Goal: Task Accomplishment & Management: Use online tool/utility

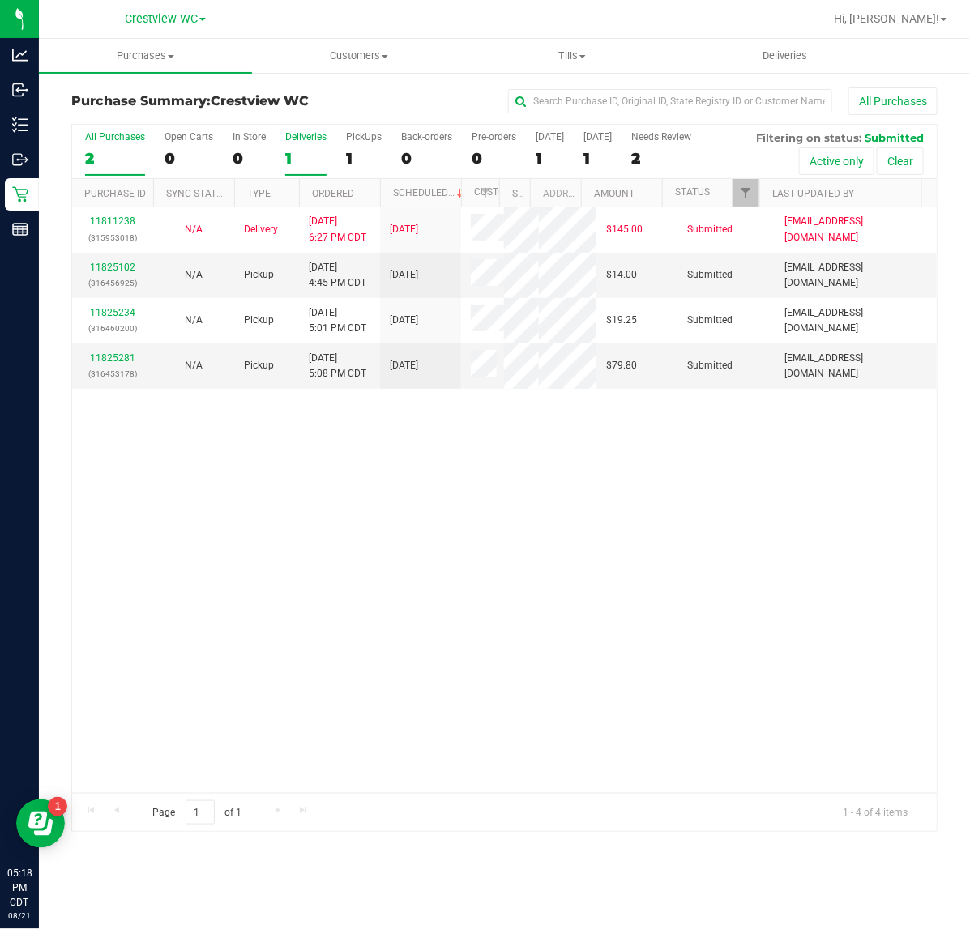
click at [306, 159] on div "1" at bounding box center [305, 158] width 41 height 19
click at [0, 0] on input "Deliveries 1" at bounding box center [0, 0] width 0 height 0
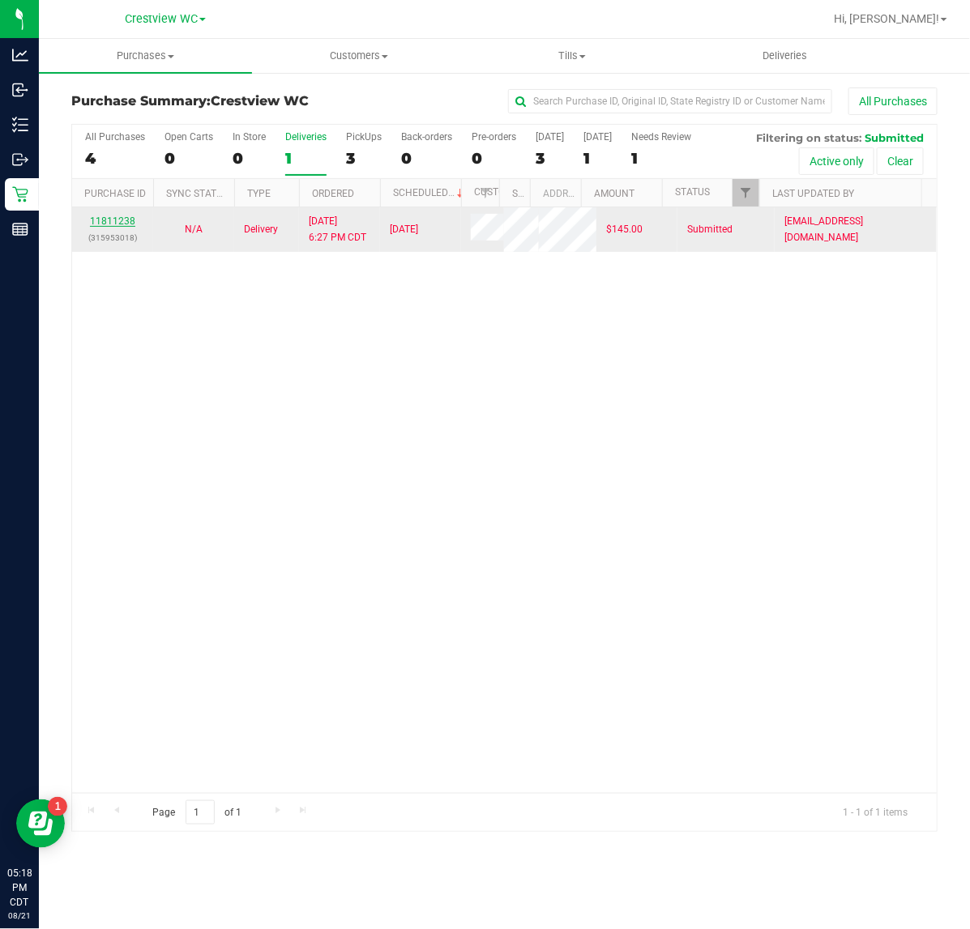
click at [130, 227] on link "11811238" at bounding box center [112, 220] width 45 height 11
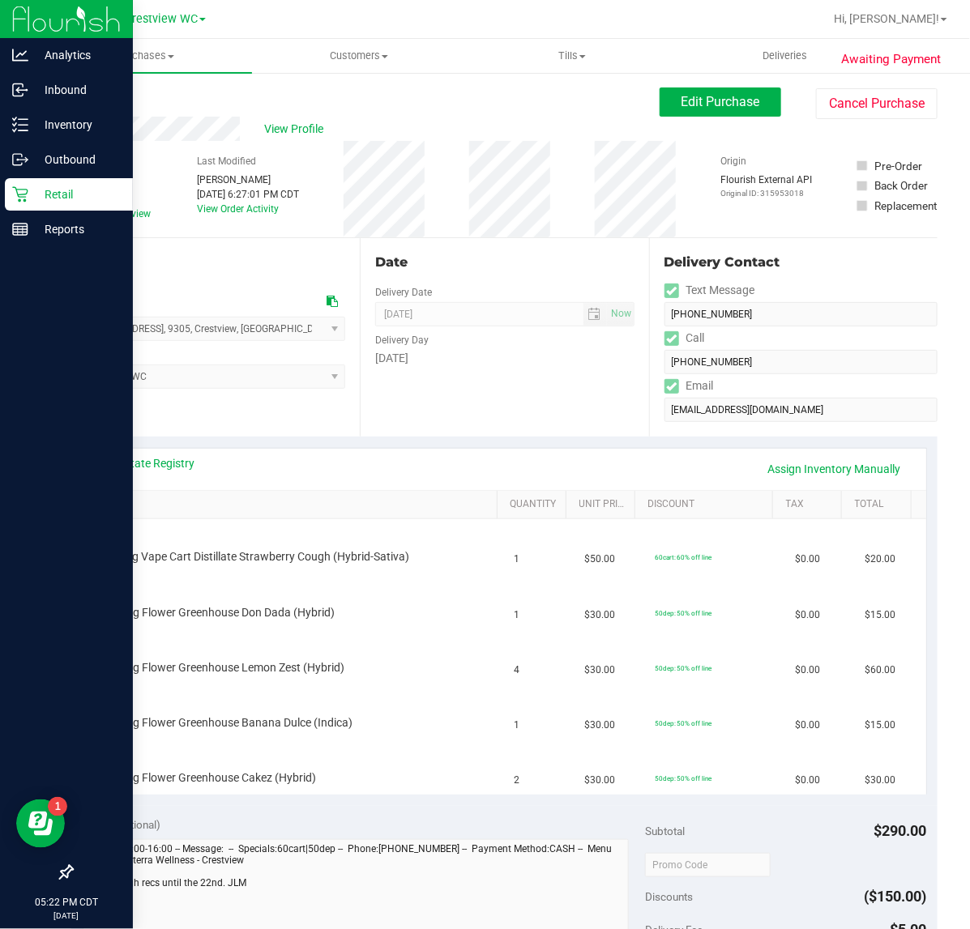
click at [22, 192] on icon at bounding box center [20, 194] width 16 height 16
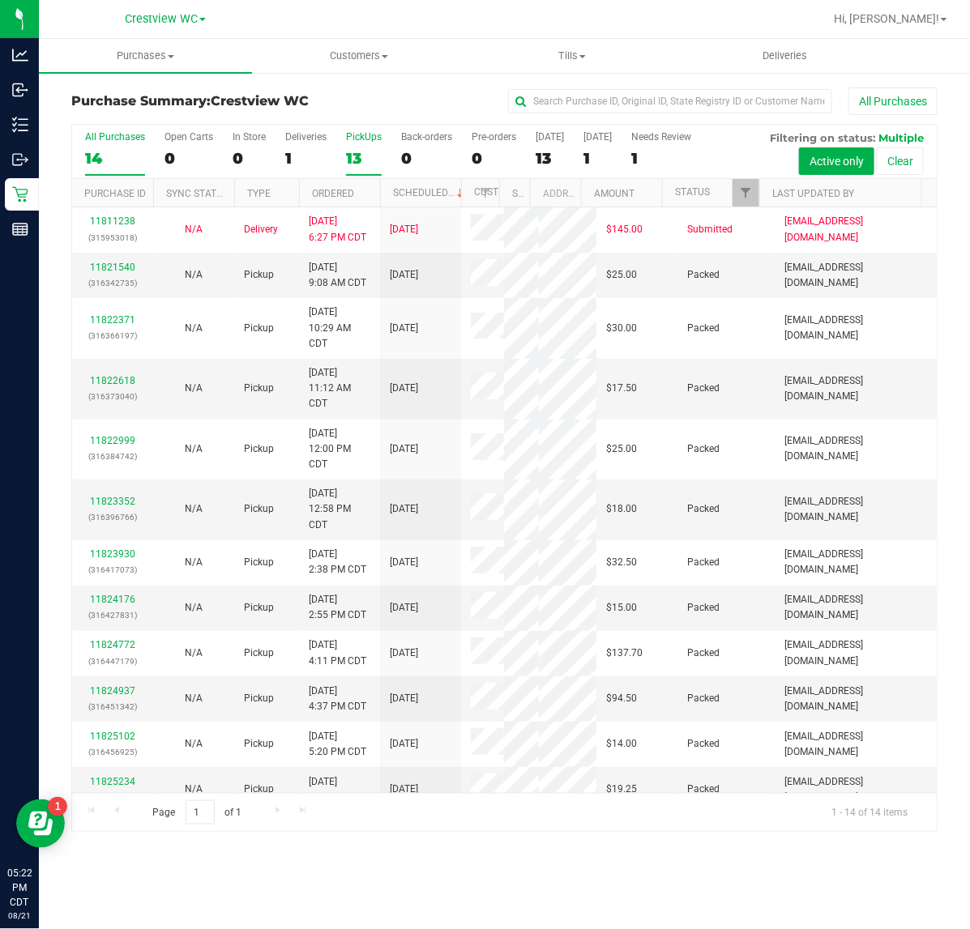
click at [353, 162] on div "13" at bounding box center [364, 158] width 36 height 19
click at [0, 0] on input "PickUps 13" at bounding box center [0, 0] width 0 height 0
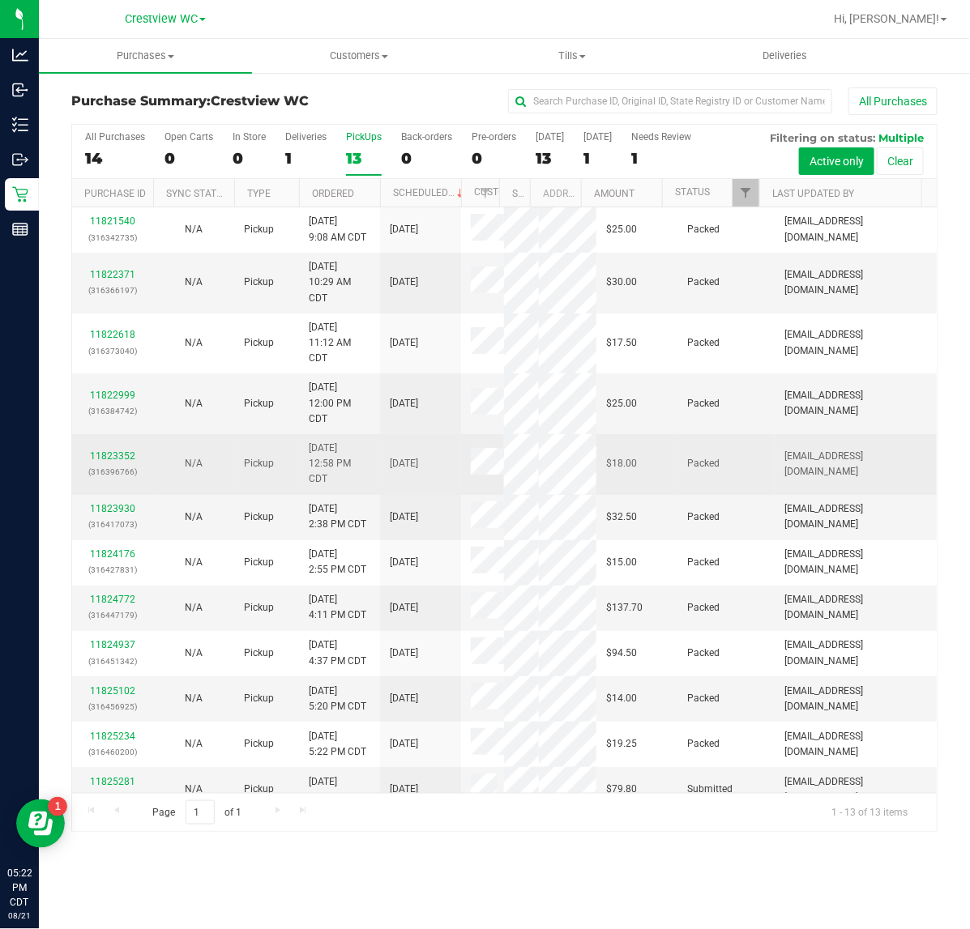
scroll to position [170, 0]
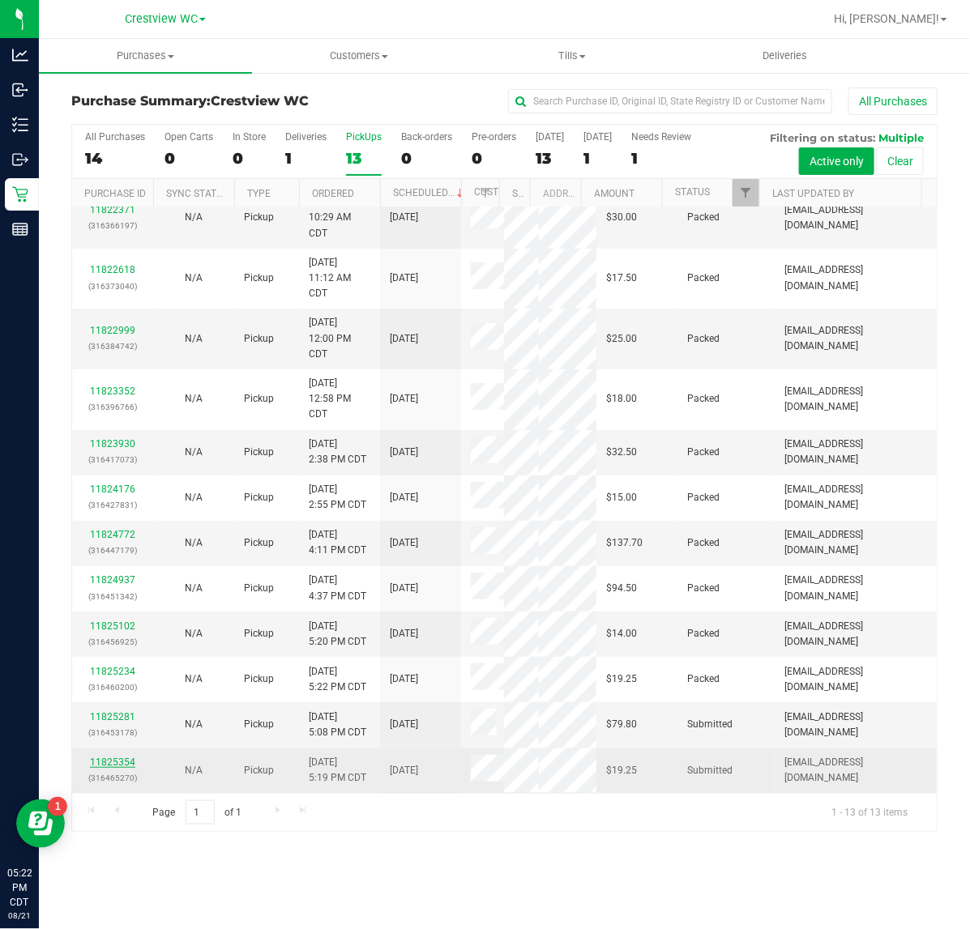
click at [128, 766] on link "11825354" at bounding box center [112, 762] width 45 height 11
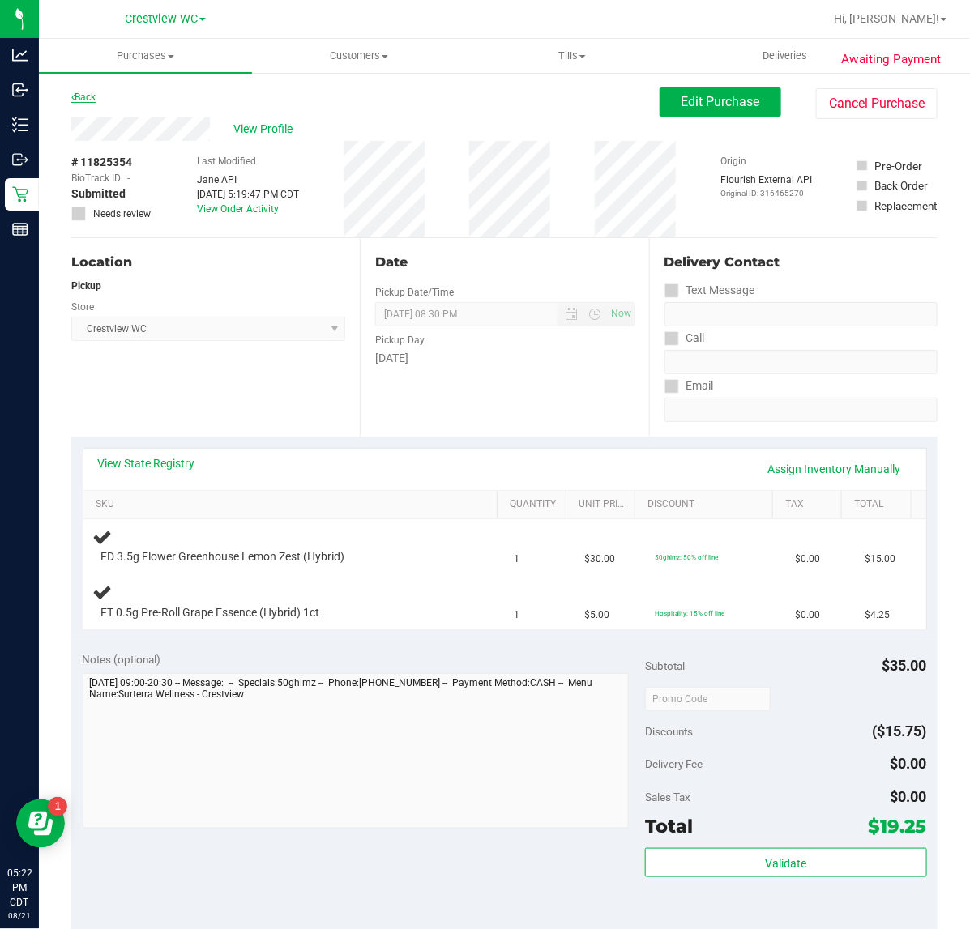
click at [83, 99] on link "Back" at bounding box center [83, 97] width 24 height 11
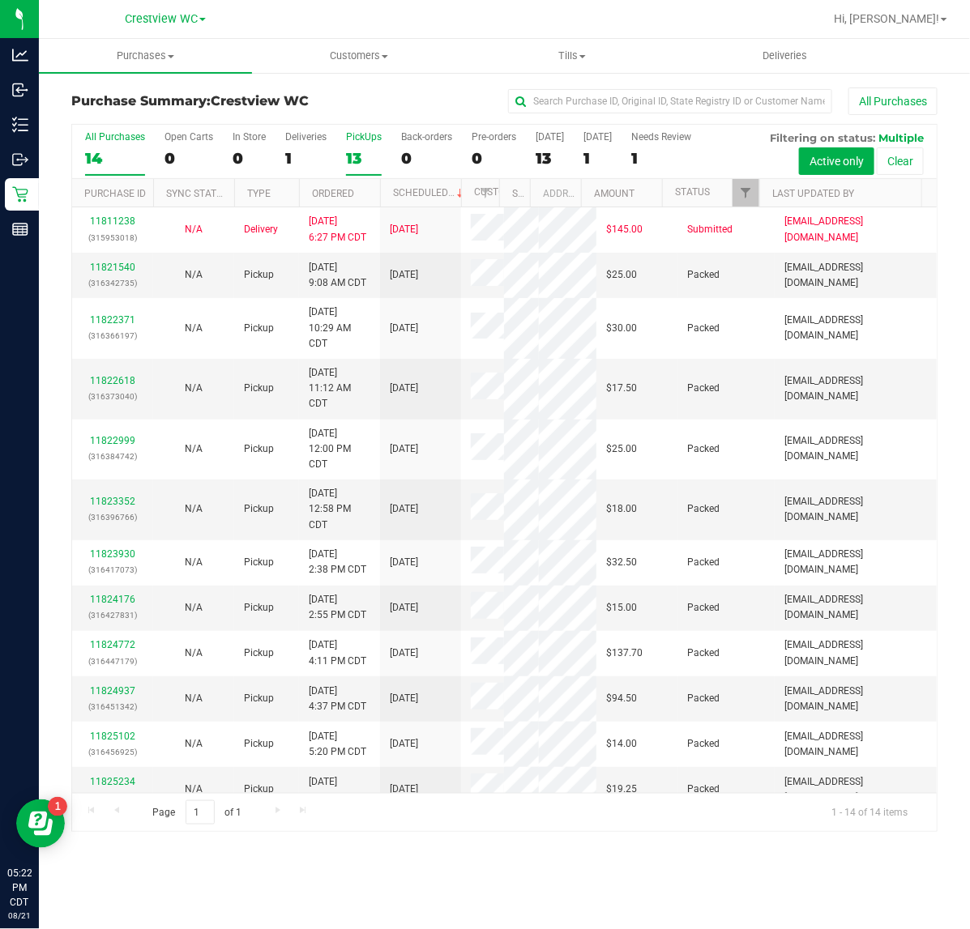
click at [365, 151] on div "13" at bounding box center [364, 158] width 36 height 19
click at [0, 0] on input "PickUps 13" at bounding box center [0, 0] width 0 height 0
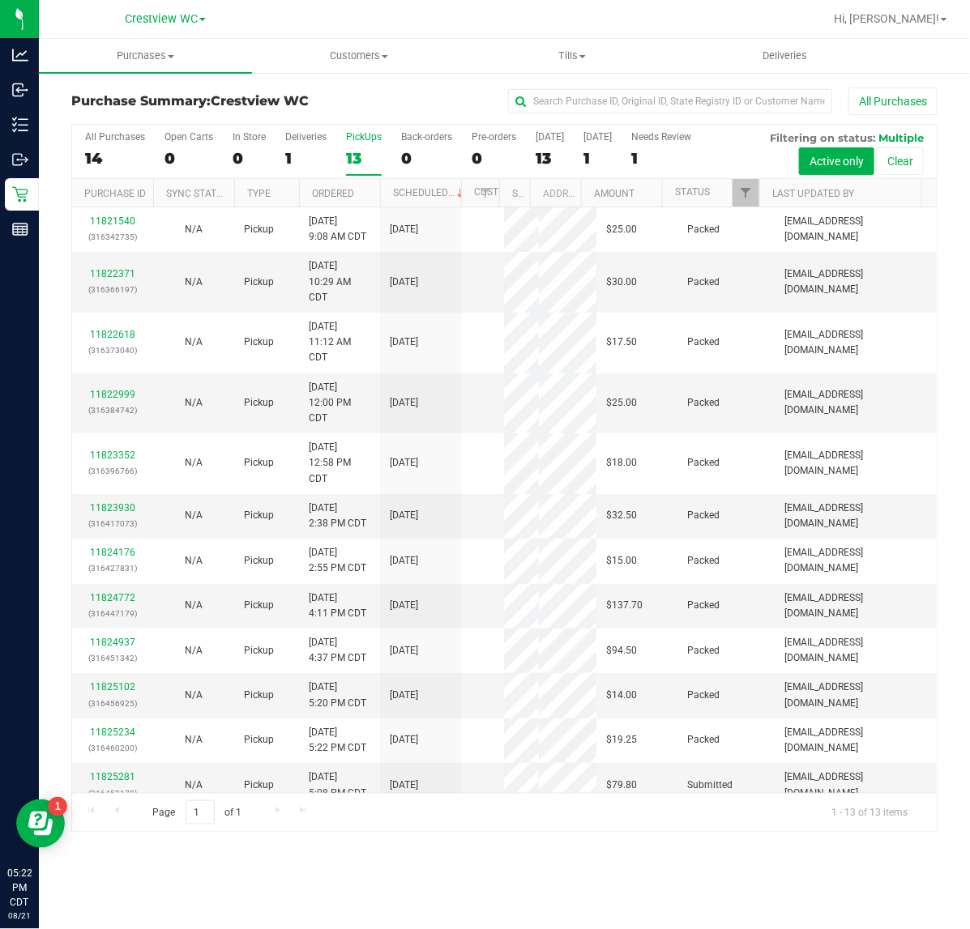
scroll to position [170, 0]
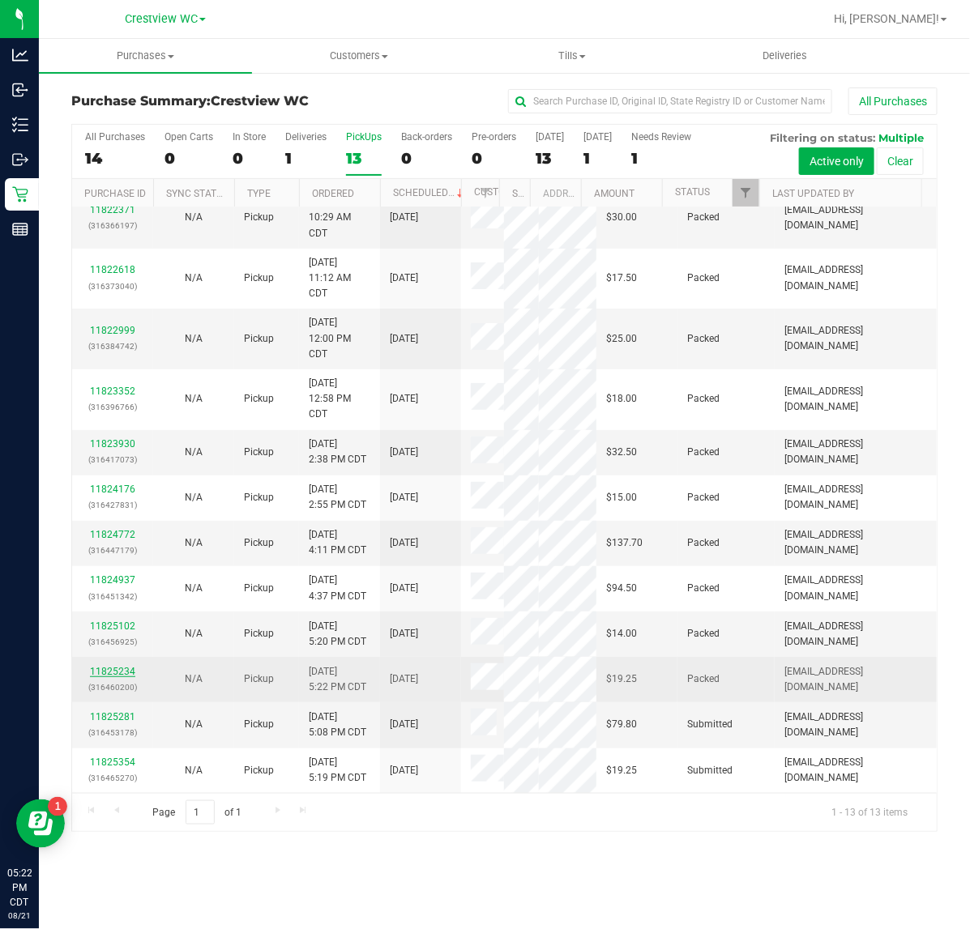
click at [126, 670] on link "11825234" at bounding box center [112, 671] width 45 height 11
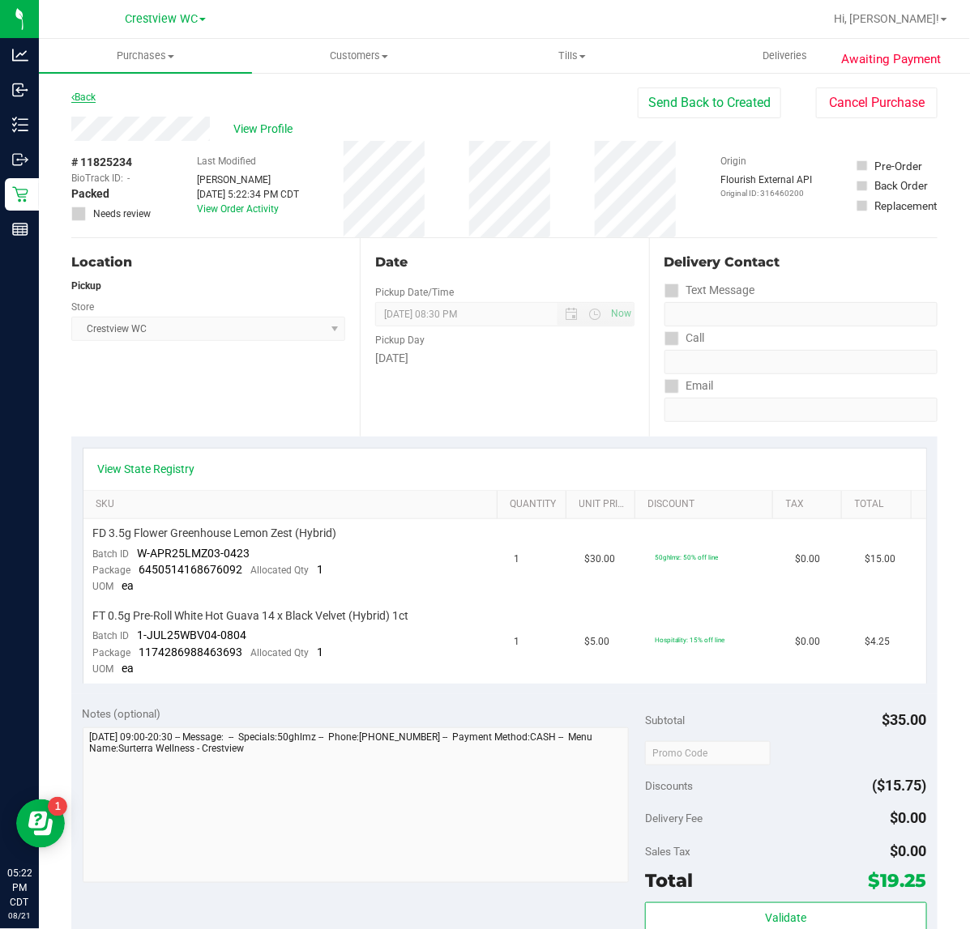
click at [86, 94] on link "Back" at bounding box center [83, 97] width 24 height 11
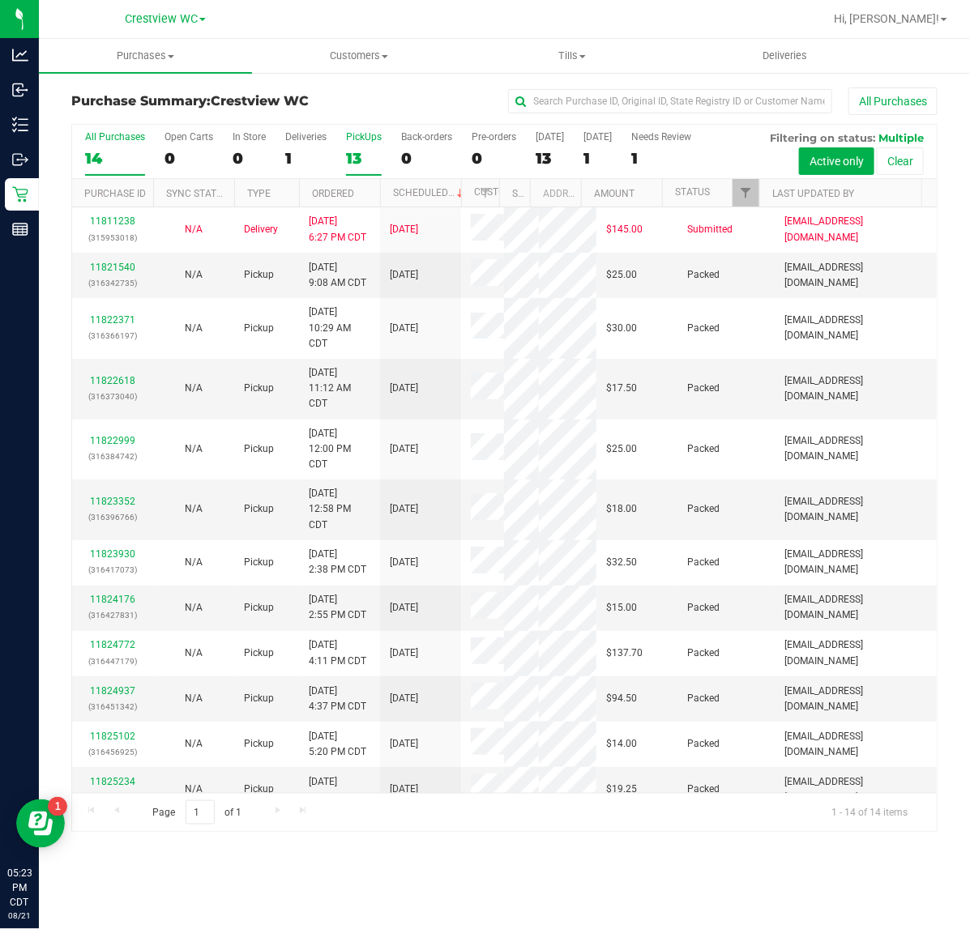
click at [347, 152] on div "13" at bounding box center [364, 158] width 36 height 19
click at [0, 0] on input "PickUps 13" at bounding box center [0, 0] width 0 height 0
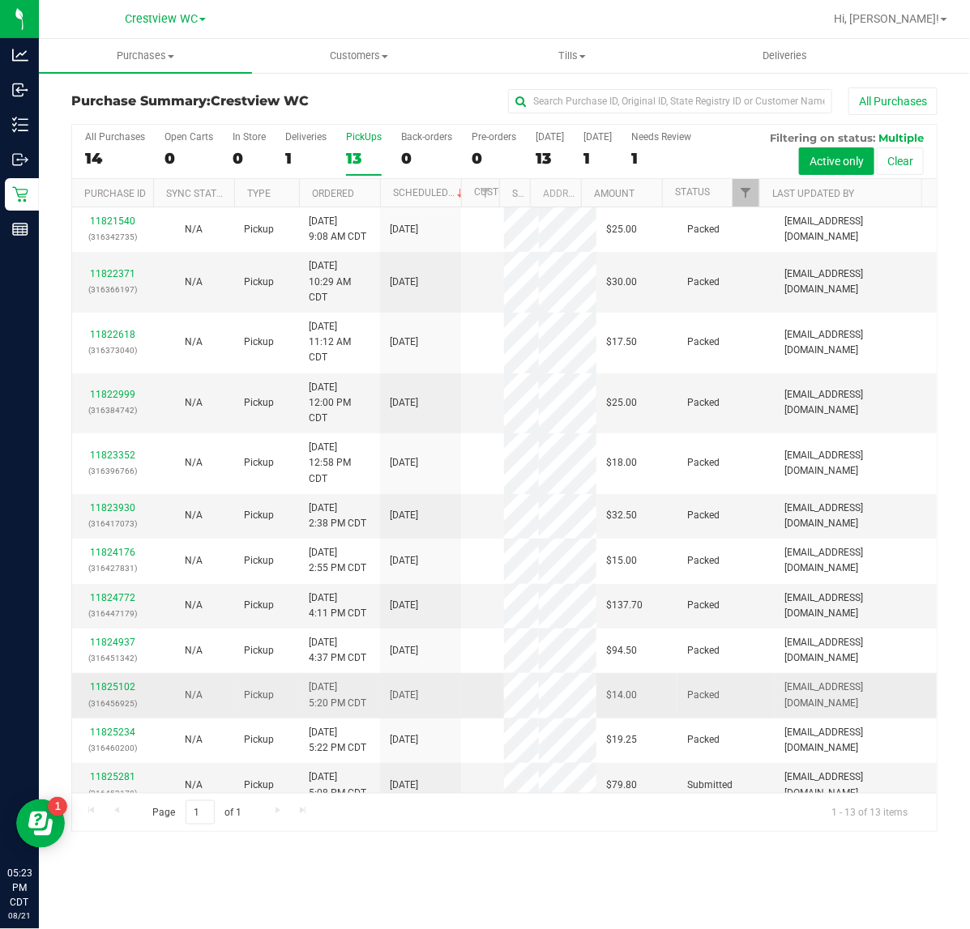
scroll to position [170, 0]
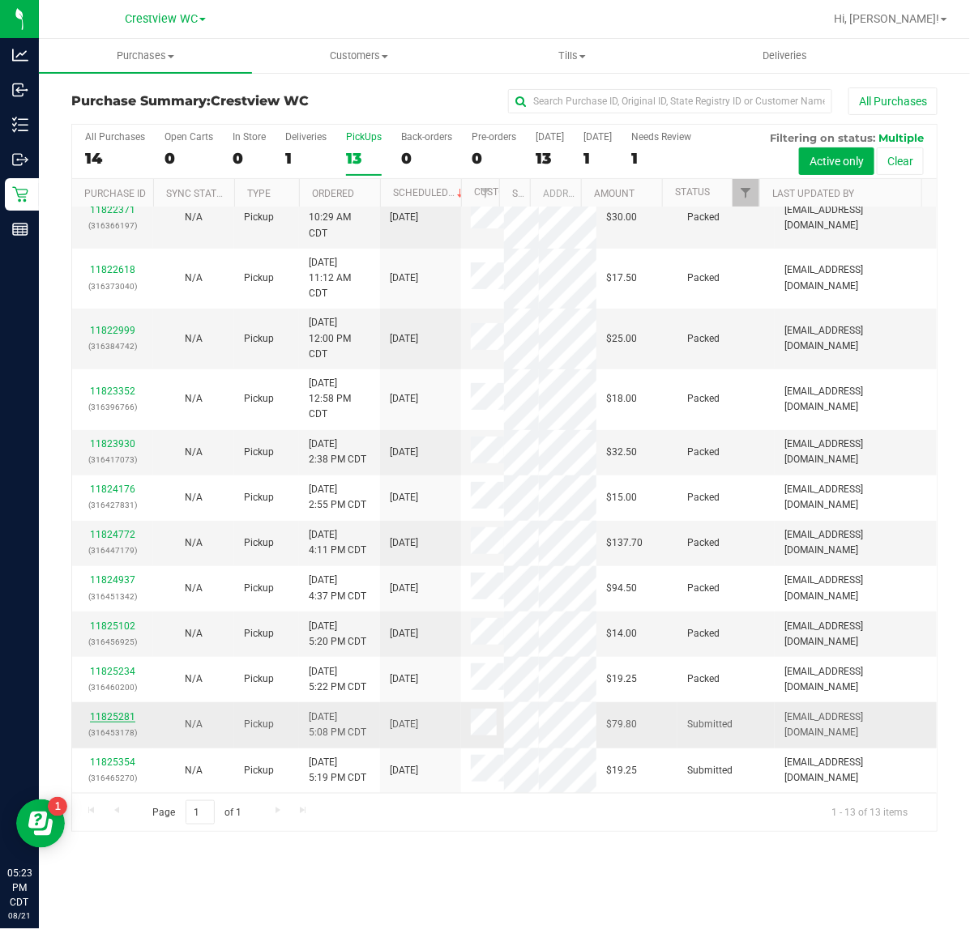
click at [120, 719] on link "11825281" at bounding box center [112, 716] width 45 height 11
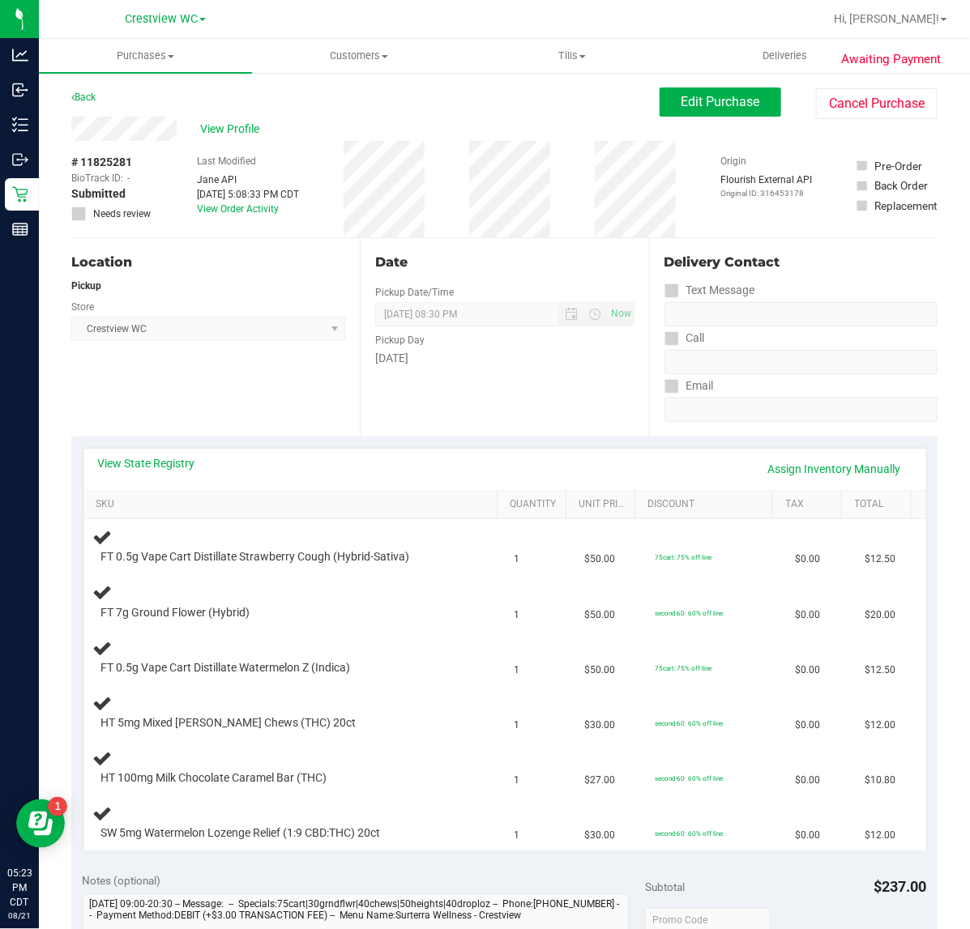
scroll to position [101, 0]
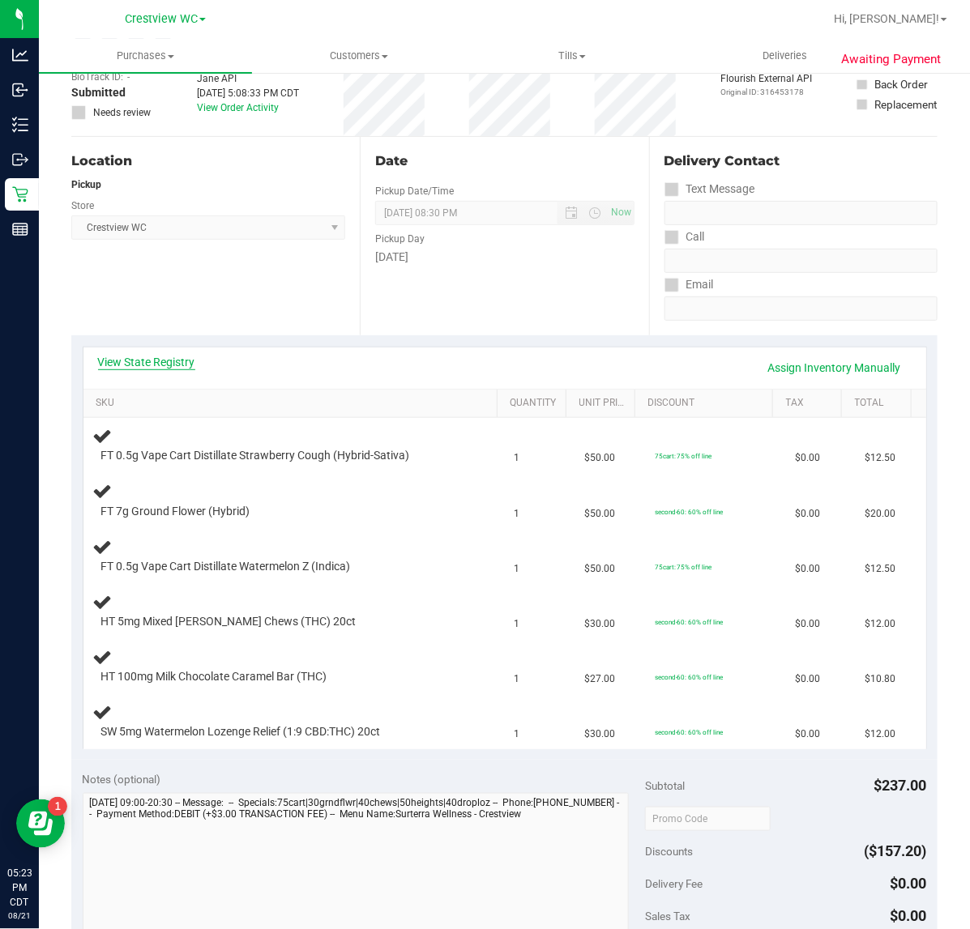
click at [181, 366] on link "View State Registry" at bounding box center [146, 362] width 97 height 16
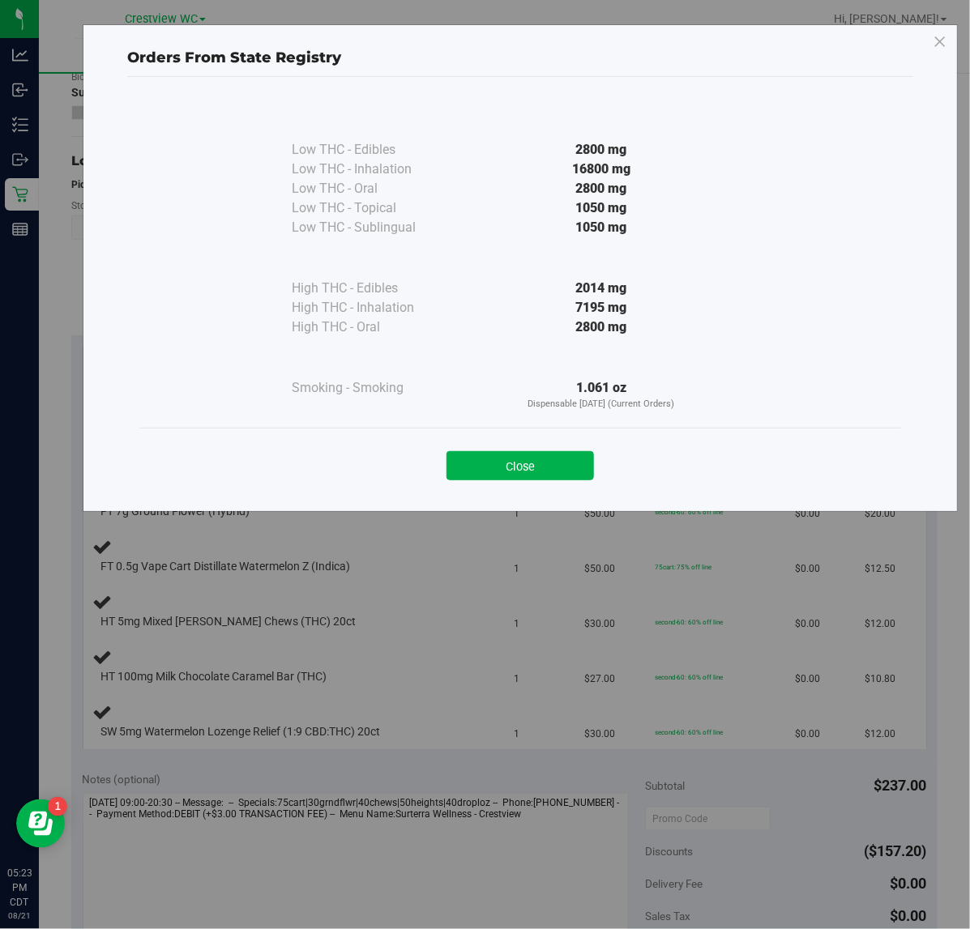
click at [506, 482] on div "Close" at bounding box center [520, 461] width 762 height 66
click at [519, 475] on button "Close" at bounding box center [519, 465] width 147 height 29
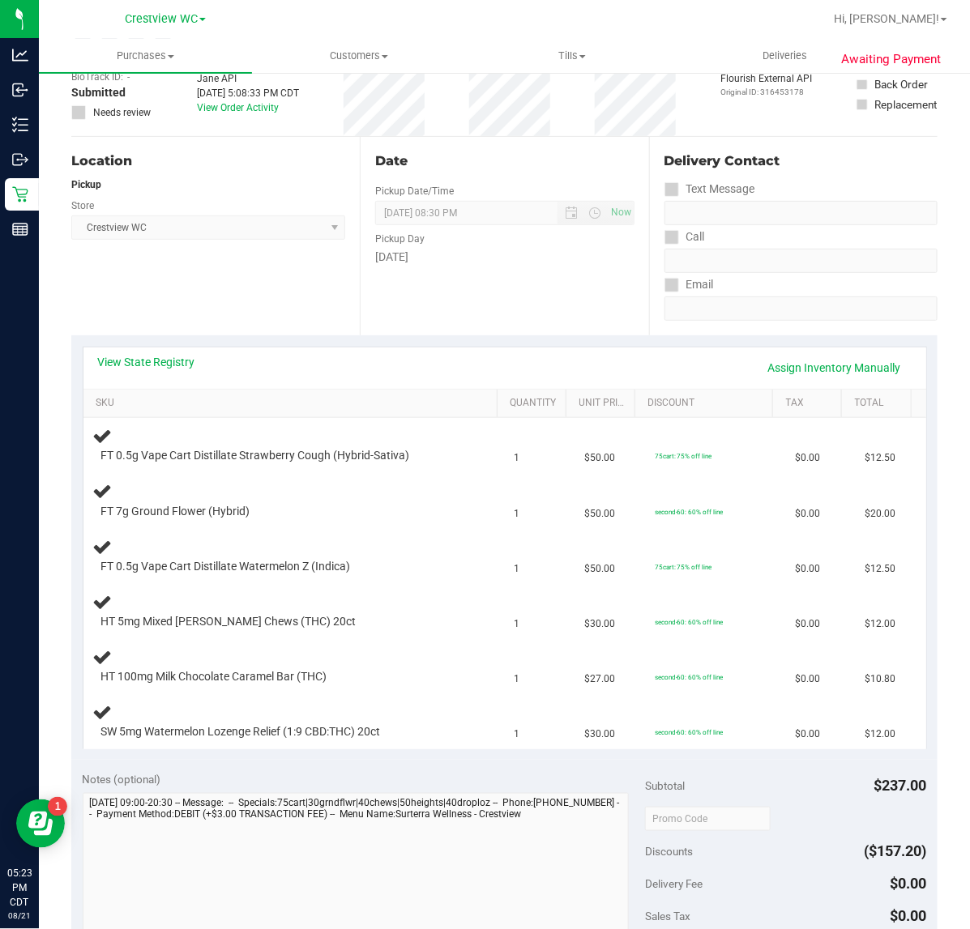
click at [134, 288] on div "Location Pickup Store Crestview WC Select Store [PERSON_NAME][GEOGRAPHIC_DATA] …" at bounding box center [215, 236] width 288 height 198
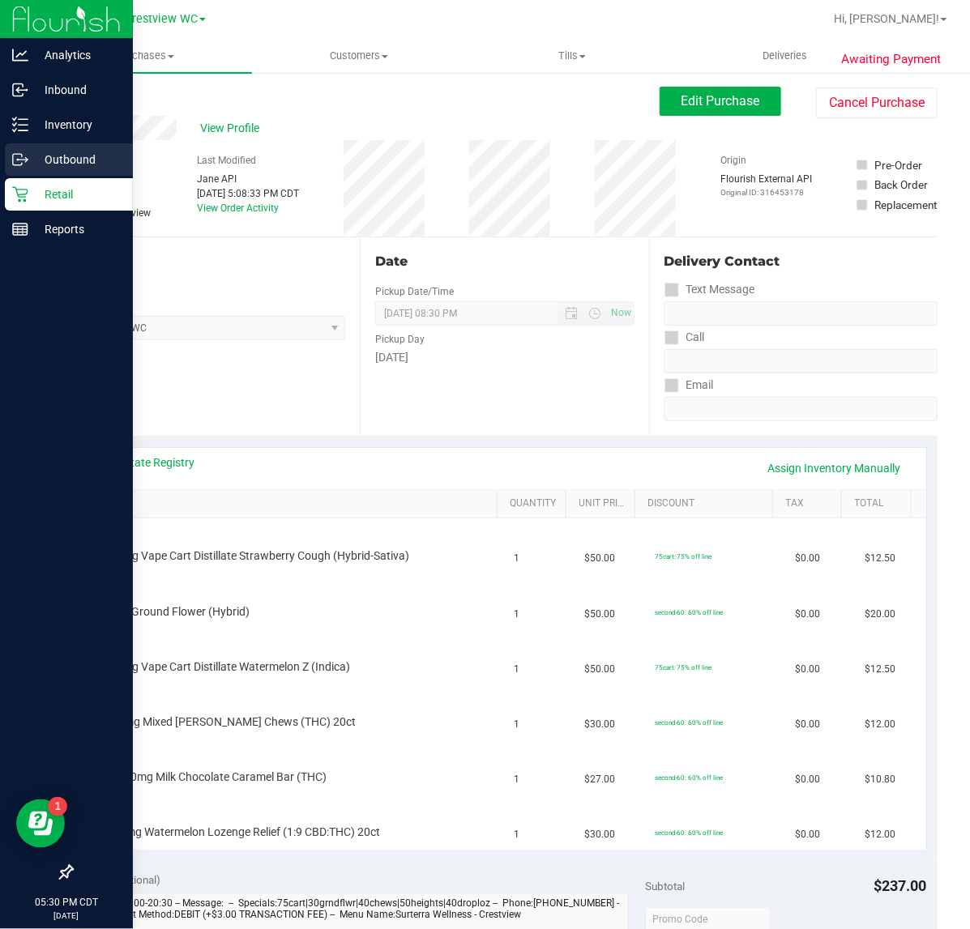
scroll to position [58, 0]
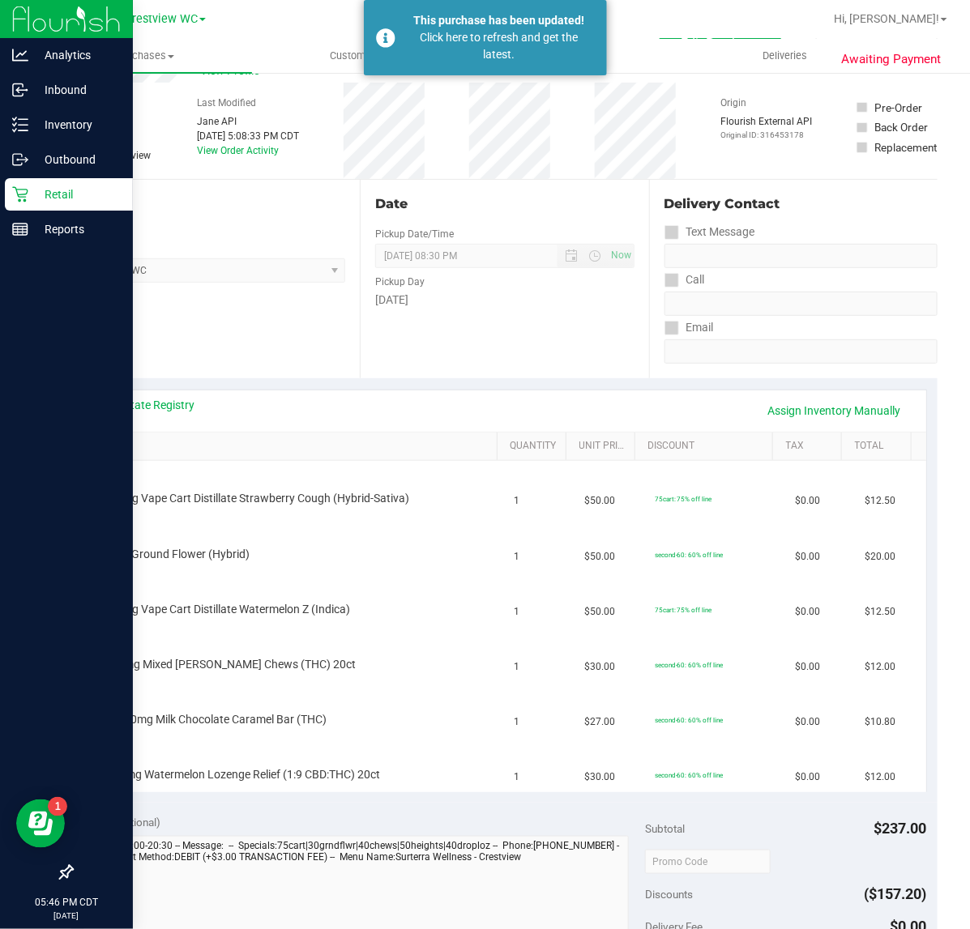
click at [35, 200] on p "Retail" at bounding box center [76, 194] width 97 height 19
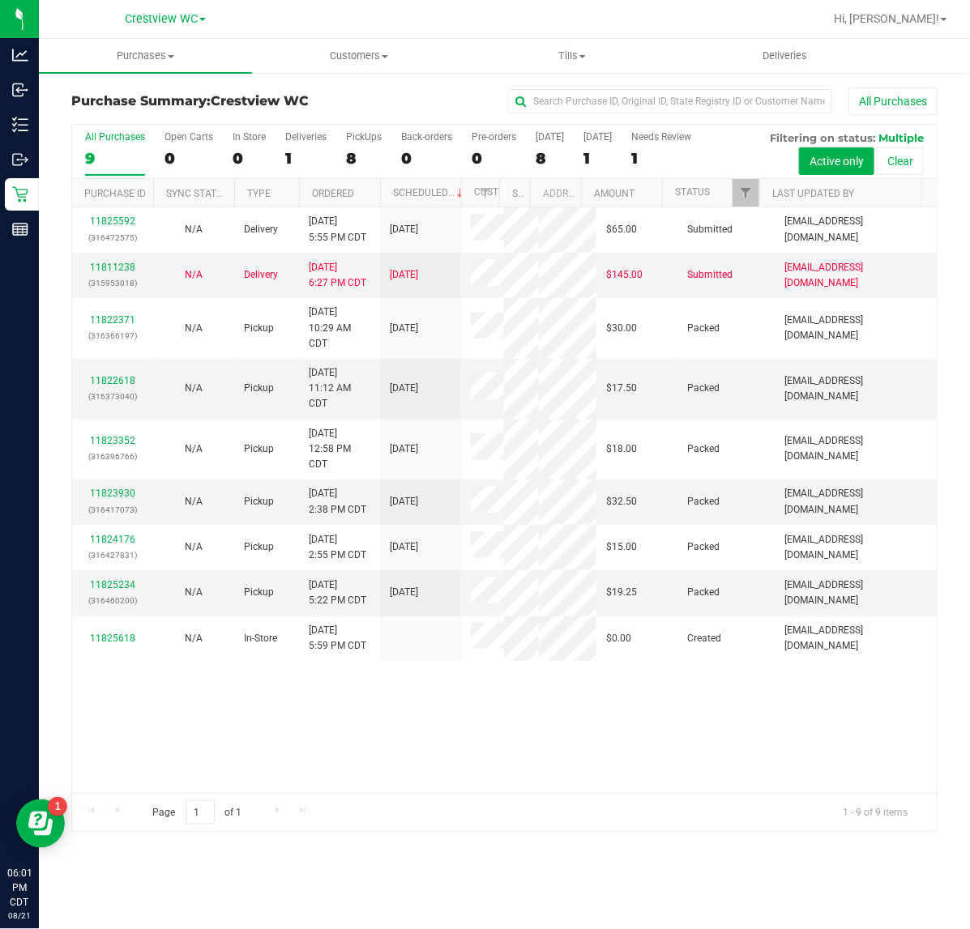
click at [373, 93] on div "All Purchases" at bounding box center [649, 101] width 578 height 28
click at [343, 143] on div "All Purchases 9 Open Carts 0 In Store 0 Deliveries 1 PickUps 8 Back-orders 0 Pr…" at bounding box center [504, 152] width 864 height 54
click at [361, 143] on div "PickUps" at bounding box center [364, 136] width 36 height 11
click at [0, 0] on input "PickUps 8" at bounding box center [0, 0] width 0 height 0
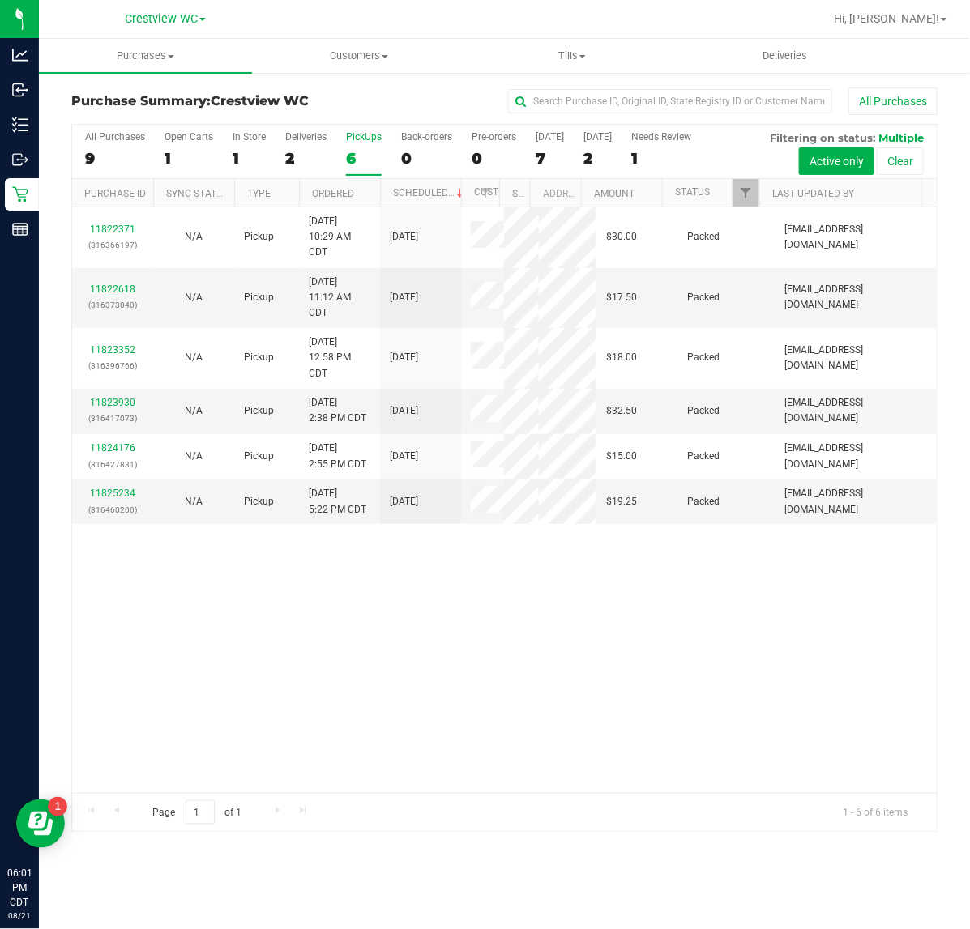
click at [354, 136] on div "PickUps" at bounding box center [364, 136] width 36 height 11
click at [0, 0] on input "PickUps 6" at bounding box center [0, 0] width 0 height 0
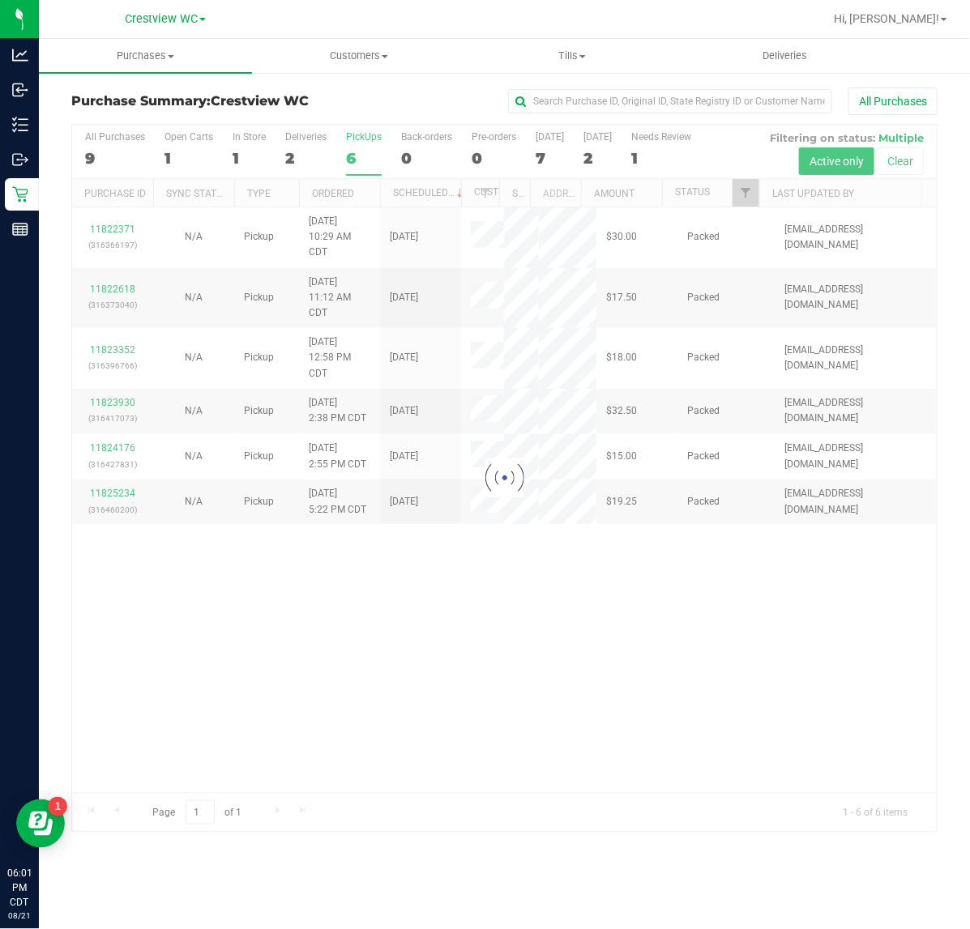
click at [420, 92] on div "All Purchases" at bounding box center [649, 101] width 578 height 28
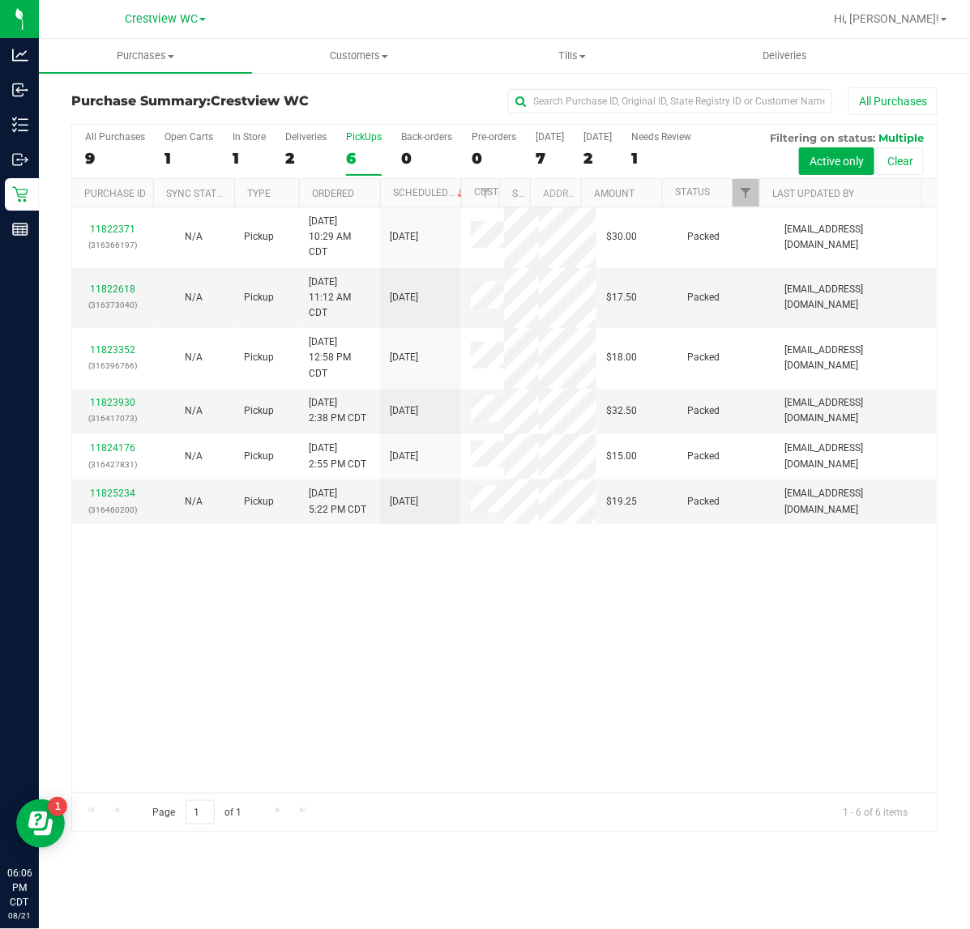
click at [362, 154] on div "6" at bounding box center [364, 158] width 36 height 19
click at [0, 0] on input "PickUps 6" at bounding box center [0, 0] width 0 height 0
click at [752, 192] on link "Filter" at bounding box center [745, 193] width 27 height 28
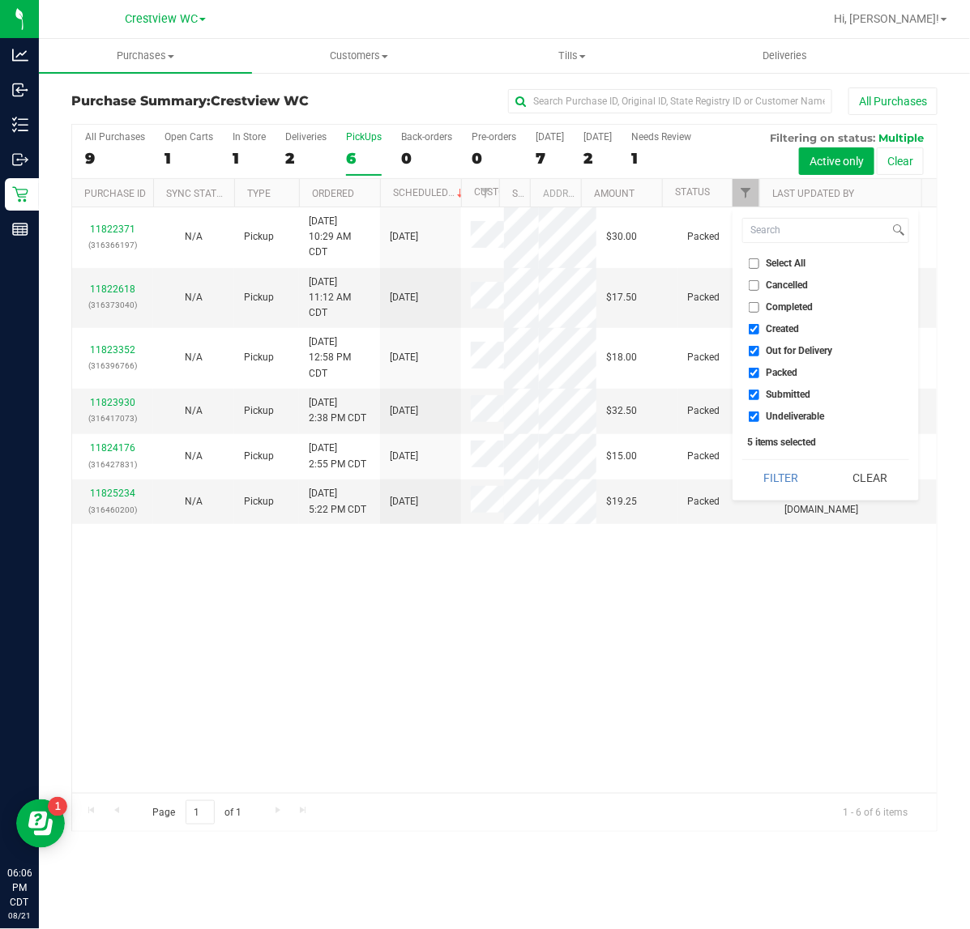
click at [795, 264] on span "Select All" at bounding box center [786, 263] width 40 height 10
click at [759, 264] on input "Select All" at bounding box center [754, 263] width 11 height 11
checkbox input "true"
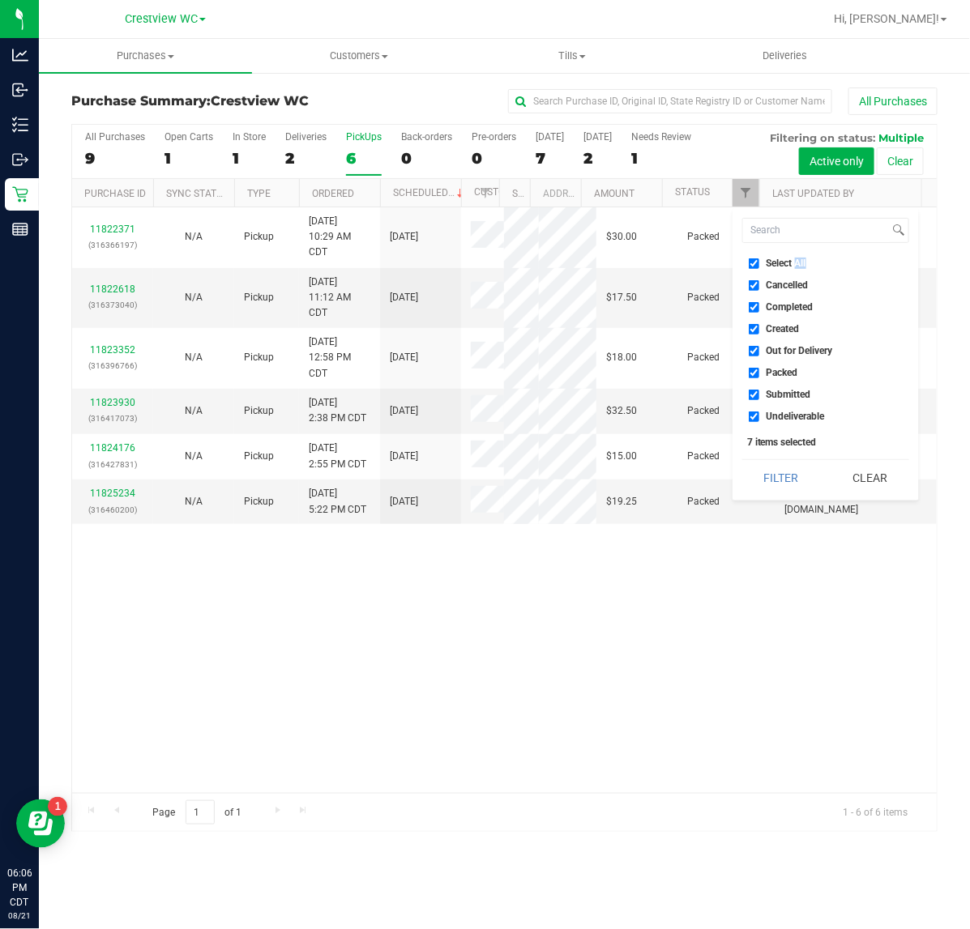
click at [795, 264] on span "Select All" at bounding box center [786, 263] width 40 height 10
click at [759, 264] on input "Select All" at bounding box center [754, 263] width 11 height 11
checkbox input "false"
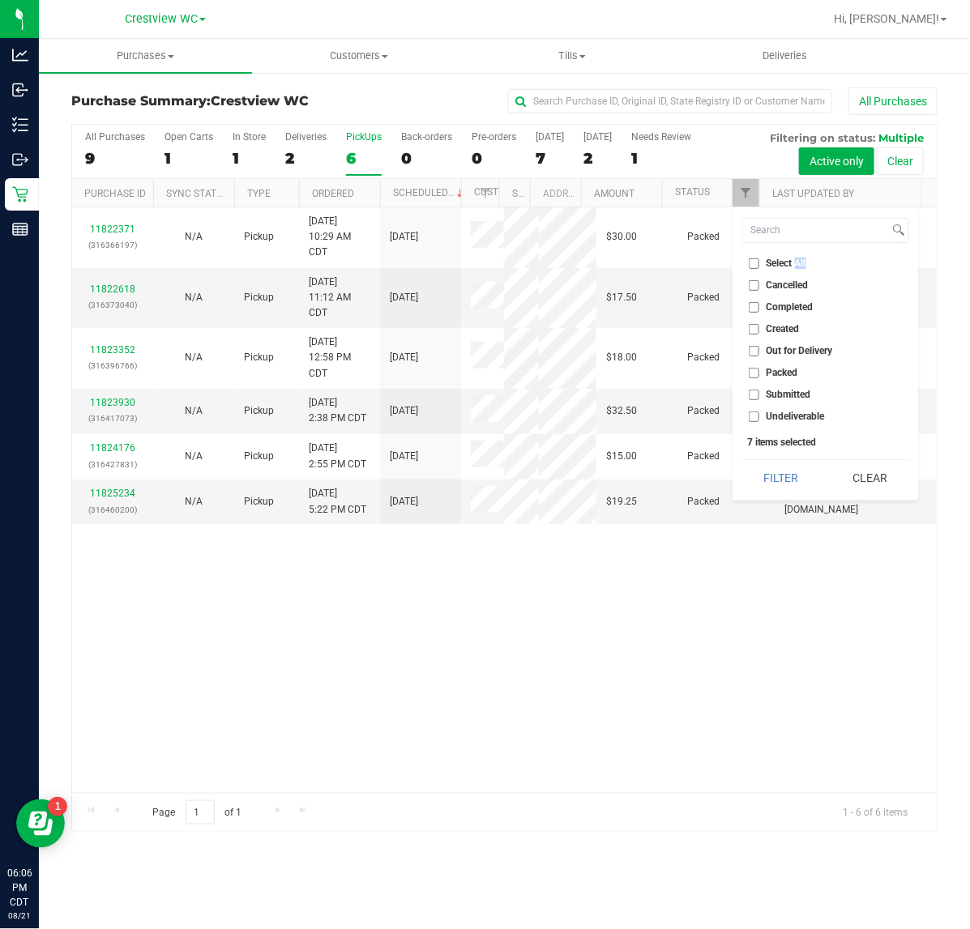
checkbox input "false"
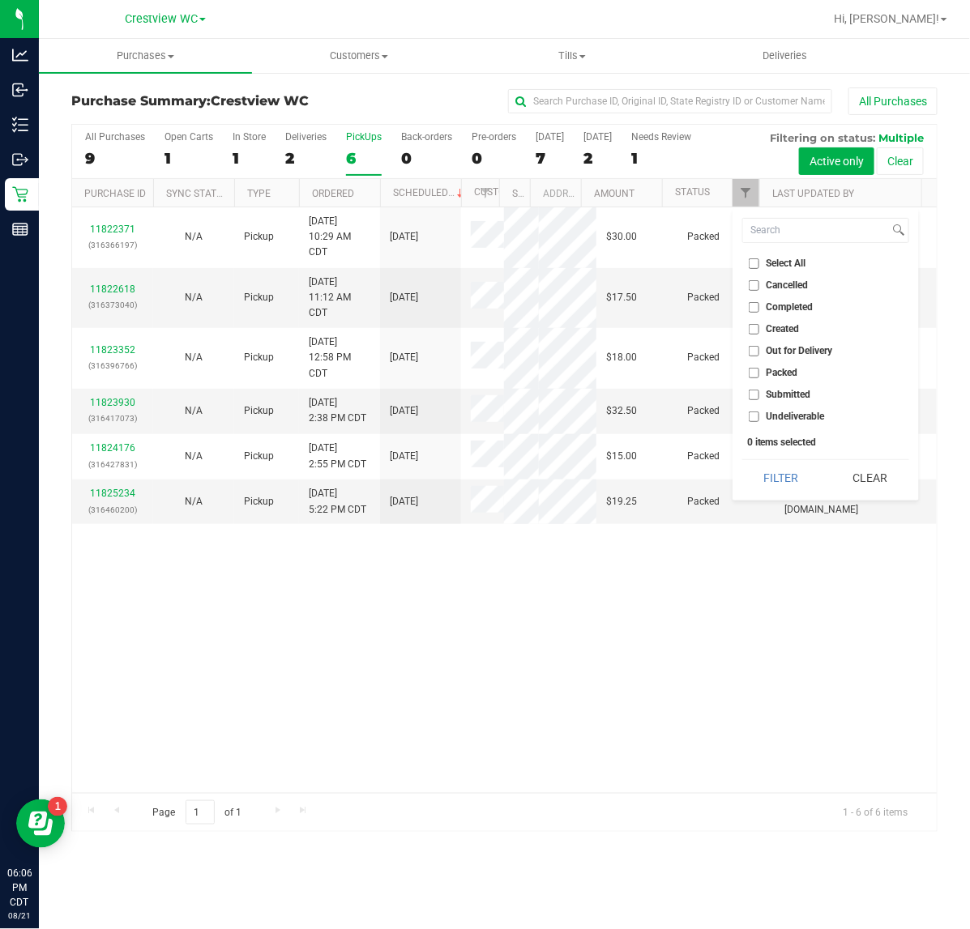
click at [795, 398] on span "Submitted" at bounding box center [788, 395] width 45 height 10
click at [759, 398] on input "Submitted" at bounding box center [754, 395] width 11 height 11
checkbox input "true"
click at [779, 464] on button "Filter" at bounding box center [781, 478] width 78 height 36
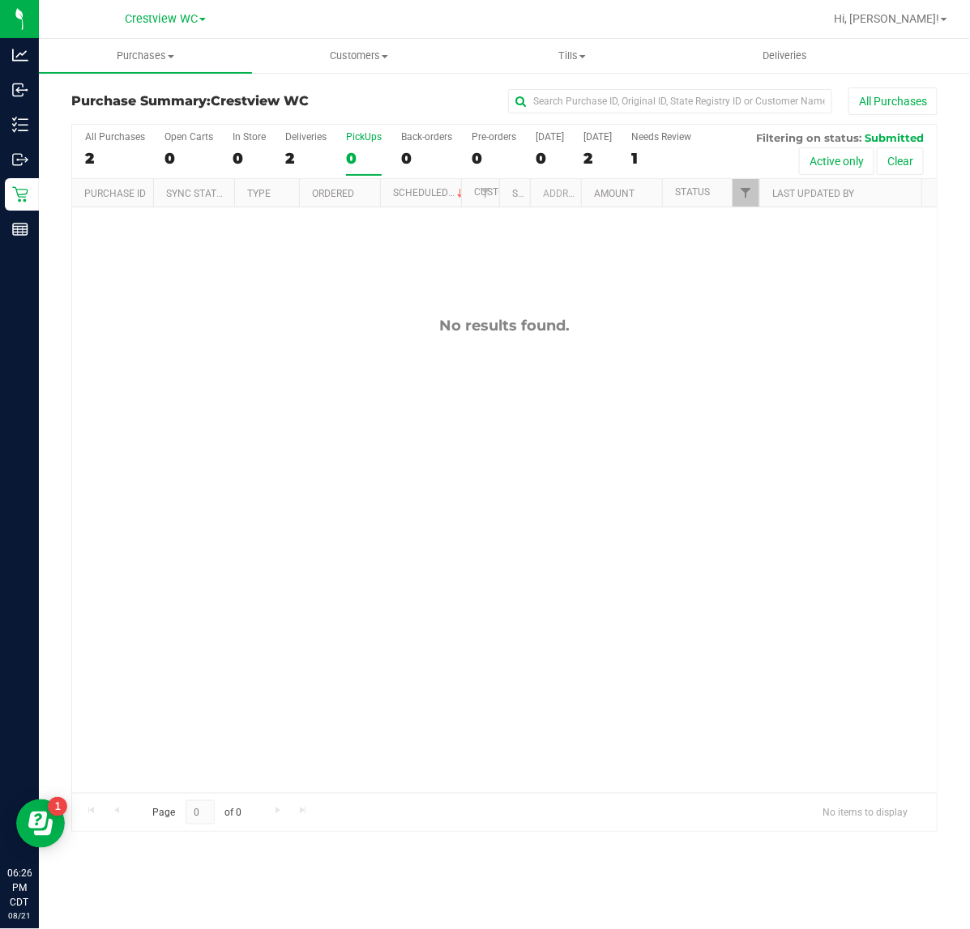
click at [351, 167] on div "0" at bounding box center [364, 158] width 36 height 19
click at [0, 0] on input "PickUps 0" at bounding box center [0, 0] width 0 height 0
click at [196, 20] on span "Crestview WC" at bounding box center [161, 19] width 73 height 15
click at [123, 73] on link "Ft [PERSON_NAME][GEOGRAPHIC_DATA]" at bounding box center [165, 79] width 237 height 22
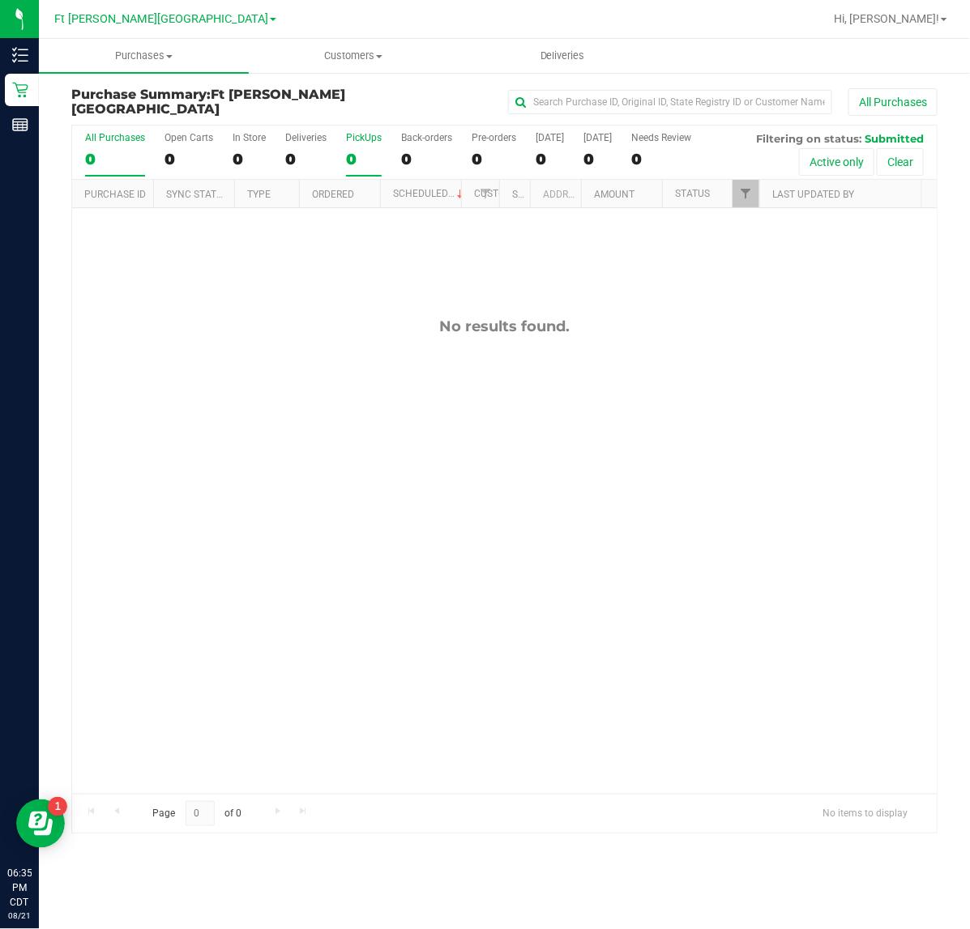
click at [353, 146] on label "PickUps 0" at bounding box center [364, 154] width 36 height 45
click at [0, 0] on input "PickUps 0" at bounding box center [0, 0] width 0 height 0
click at [749, 198] on span "Filter" at bounding box center [745, 193] width 13 height 13
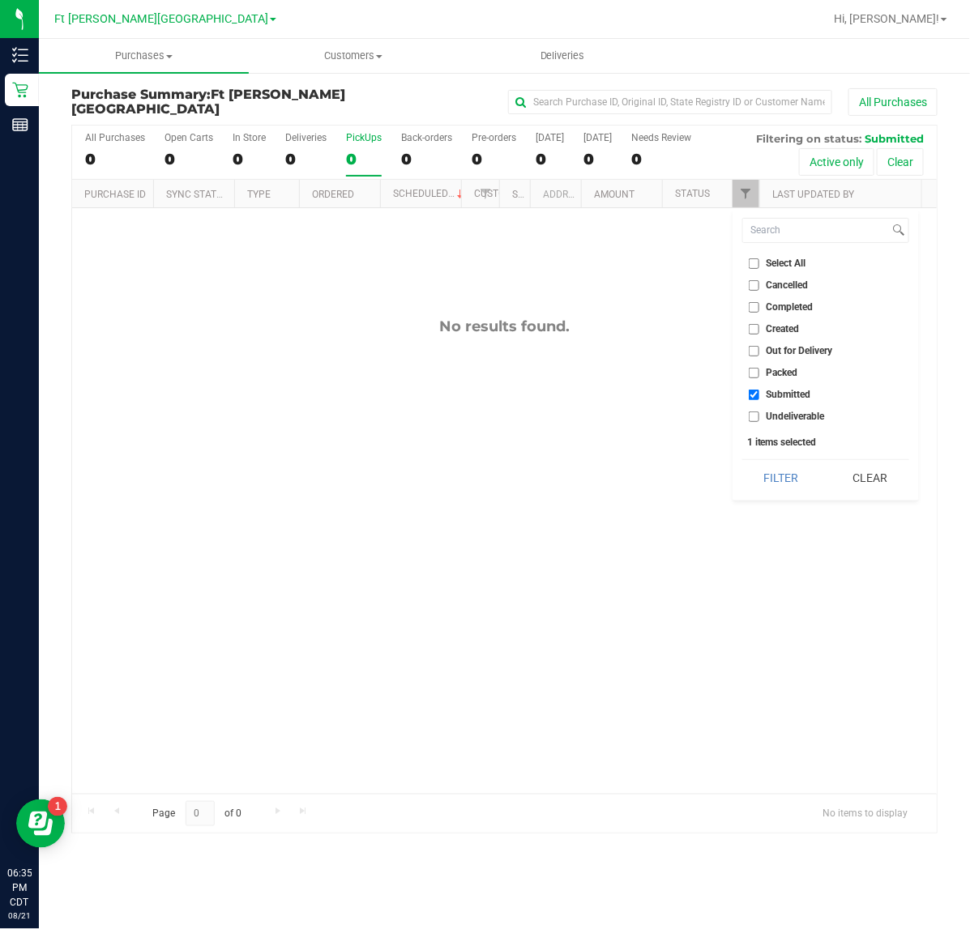
click at [775, 374] on span "Packed" at bounding box center [782, 373] width 32 height 10
click at [759, 374] on input "Packed" at bounding box center [754, 373] width 11 height 11
checkbox input "true"
click at [779, 406] on ul "Select All Cancelled Completed Created Out for Delivery Packed Submitted Undeli…" at bounding box center [825, 340] width 167 height 170
click at [796, 395] on span "Submitted" at bounding box center [788, 395] width 45 height 10
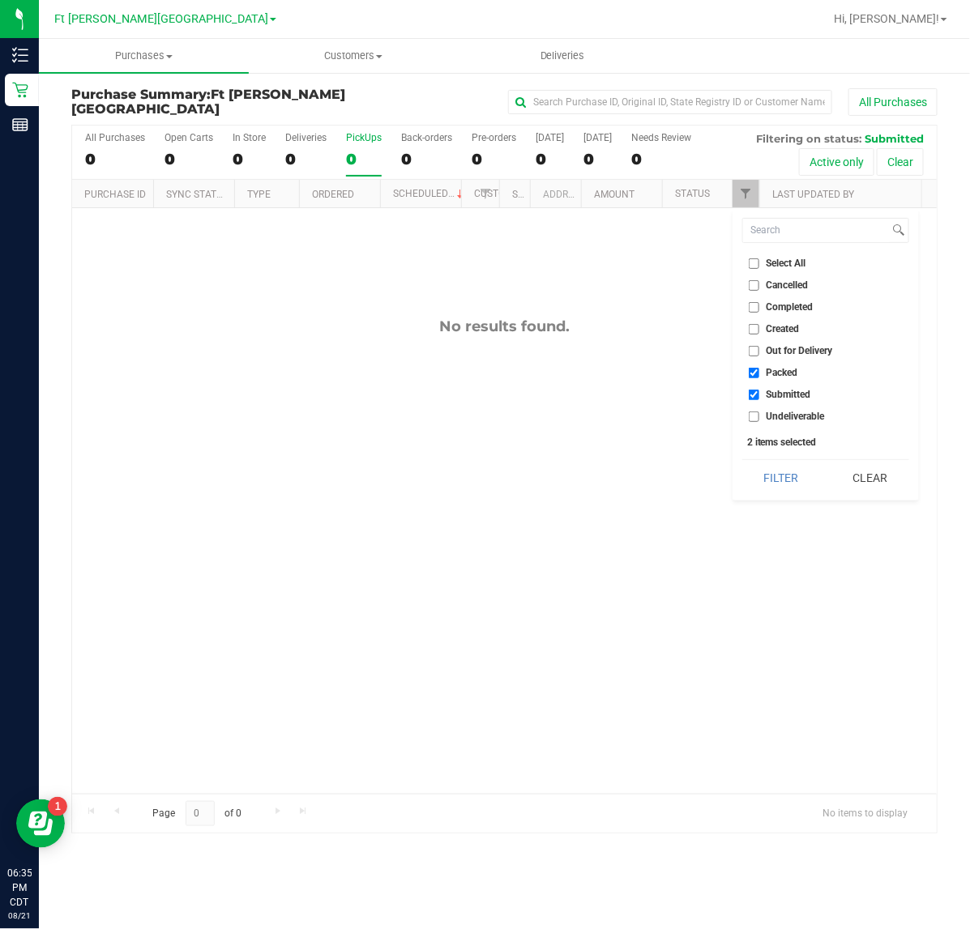
click at [759, 395] on input "Submitted" at bounding box center [754, 395] width 11 height 11
checkbox input "false"
click at [779, 480] on button "Filter" at bounding box center [781, 478] width 78 height 36
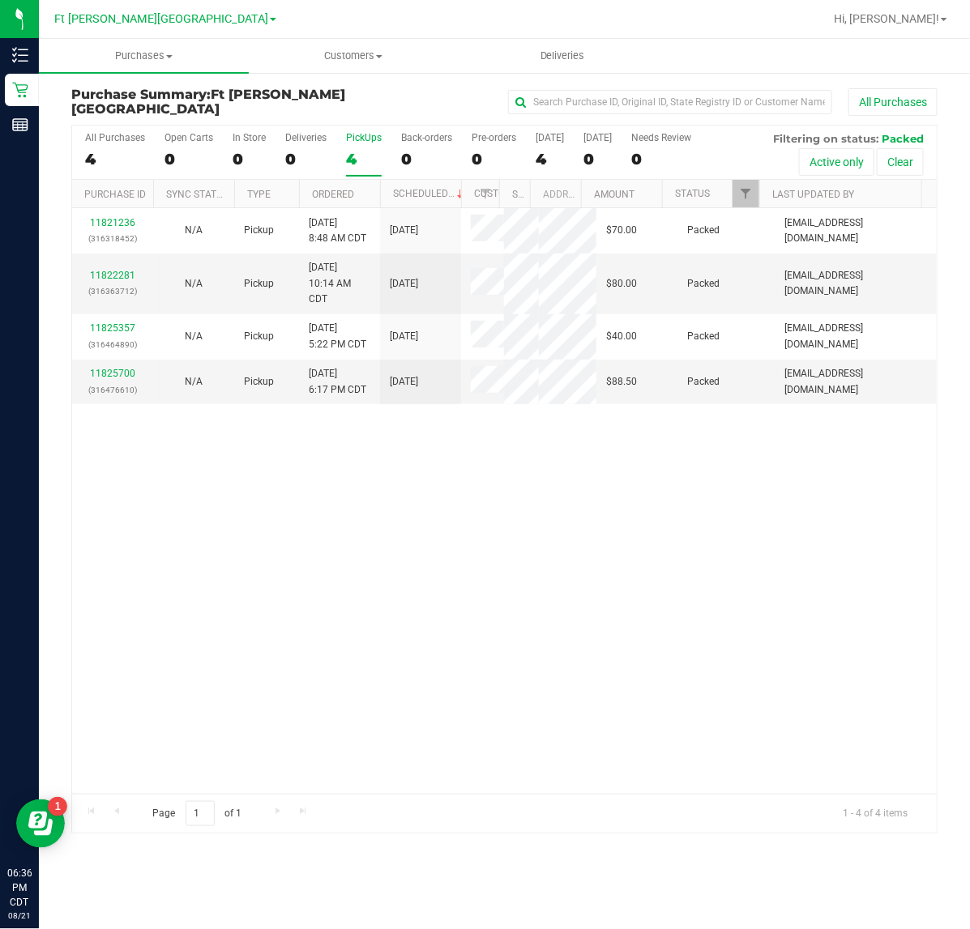
click at [509, 438] on div "11821236 (316318452) N/A Pickup [DATE] 8:48 AM CDT 8/21/2025 $70.00 Packed [EMA…" at bounding box center [504, 501] width 864 height 586
click at [502, 446] on div "11821236 (316318452) N/A Pickup [DATE] 8:48 AM CDT 8/21/2025 $70.00 Packed [EMA…" at bounding box center [504, 501] width 864 height 586
click at [490, 447] on div "11821236 (316318452) N/A Pickup [DATE] 8:48 AM CDT 8/21/2025 $70.00 Packed [EMA…" at bounding box center [504, 501] width 864 height 586
click at [486, 446] on div "11821236 (316318452) N/A Pickup [DATE] 8:48 AM CDT 8/21/2025 $70.00 Packed [EMA…" at bounding box center [504, 501] width 864 height 586
click at [489, 442] on div "11821236 (316318452) N/A Pickup [DATE] 8:48 AM CDT 8/21/2025 $70.00 Packed [EMA…" at bounding box center [504, 501] width 864 height 586
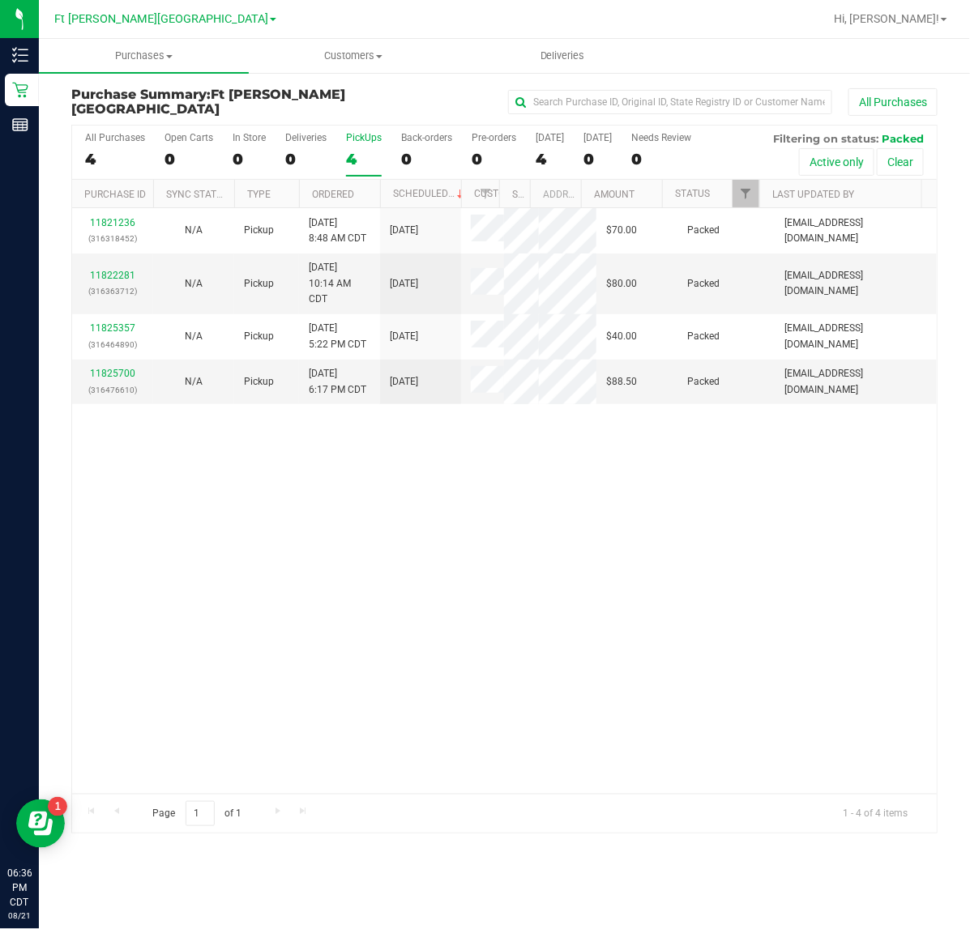
click at [497, 446] on div "11821236 (316318452) N/A Pickup [DATE] 8:48 AM CDT 8/21/2025 $70.00 Packed [EMA…" at bounding box center [504, 501] width 864 height 586
click at [492, 442] on div "11821236 (316318452) N/A Pickup [DATE] 8:48 AM CDT 8/21/2025 $70.00 Packed [EMA…" at bounding box center [504, 501] width 864 height 586
click at [497, 444] on div "11821236 (316318452) N/A Pickup [DATE] 8:48 AM CDT 8/21/2025 $70.00 Packed [EMA…" at bounding box center [504, 501] width 864 height 586
click at [504, 450] on div "11821236 (316318452) N/A Pickup [DATE] 8:48 AM CDT 8/21/2025 $70.00 Packed [EMA…" at bounding box center [504, 501] width 864 height 586
click at [495, 455] on div "11821236 (316318452) N/A Pickup [DATE] 8:48 AM CDT 8/21/2025 $70.00 Packed [EMA…" at bounding box center [504, 501] width 864 height 586
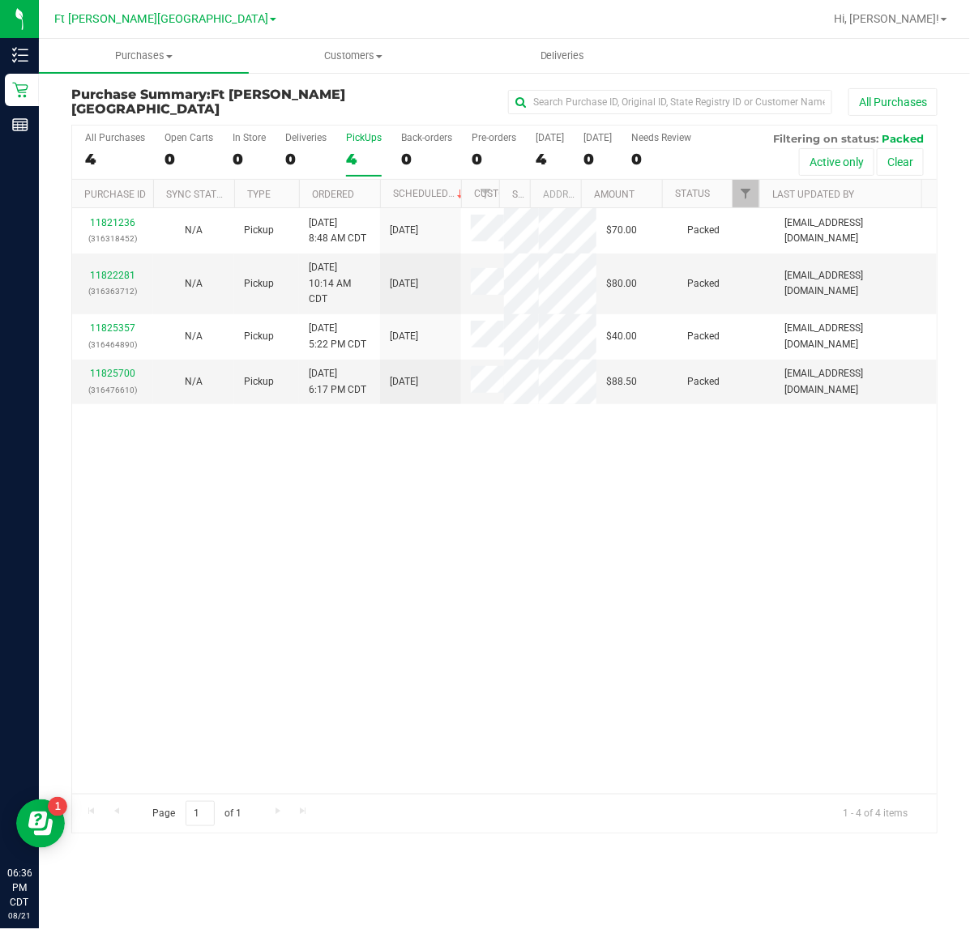
click at [503, 470] on div "11821236 (316318452) N/A Pickup [DATE] 8:48 AM CDT 8/21/2025 $70.00 Packed [EMA…" at bounding box center [504, 501] width 864 height 586
click at [479, 452] on div "11821236 (316318452) N/A Pickup [DATE] 8:48 AM CDT 8/21/2025 $70.00 Packed [EMA…" at bounding box center [504, 501] width 864 height 586
click at [478, 450] on div "11821236 (316318452) N/A Pickup [DATE] 8:48 AM CDT 8/21/2025 $70.00 Packed [EMA…" at bounding box center [504, 501] width 864 height 586
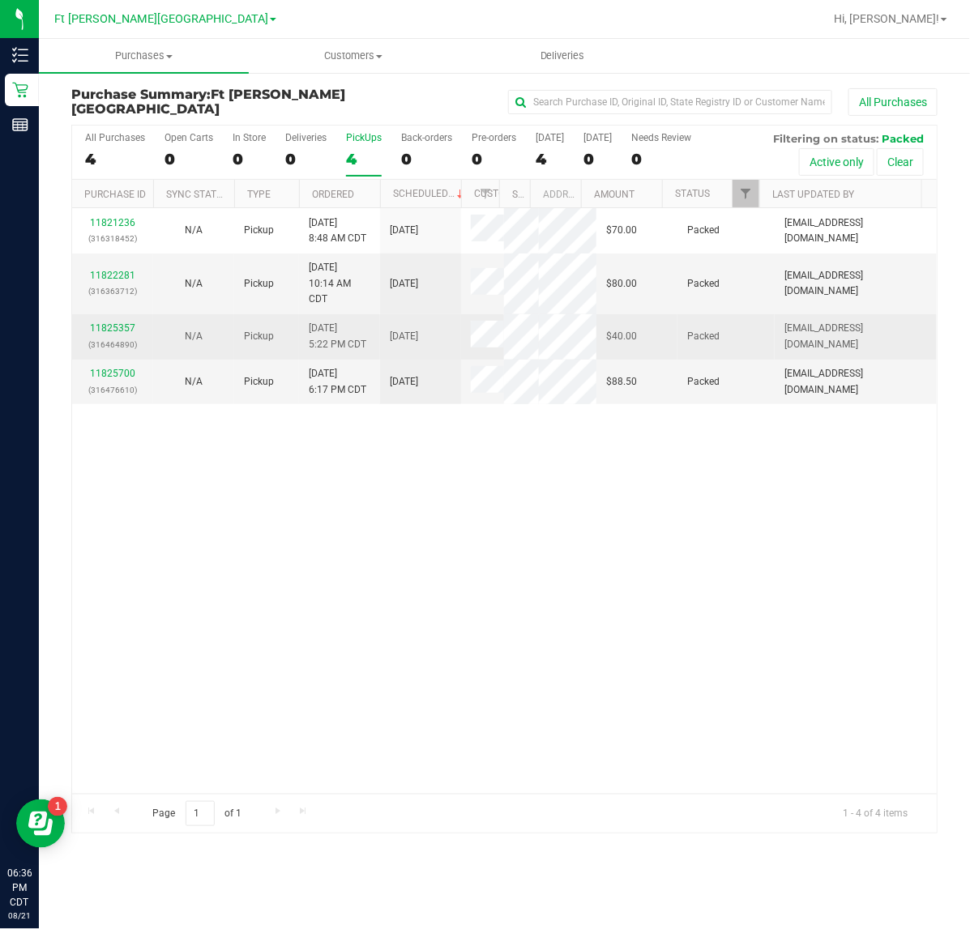
click at [139, 358] on td "11825357 (316464890)" at bounding box center [112, 336] width 81 height 45
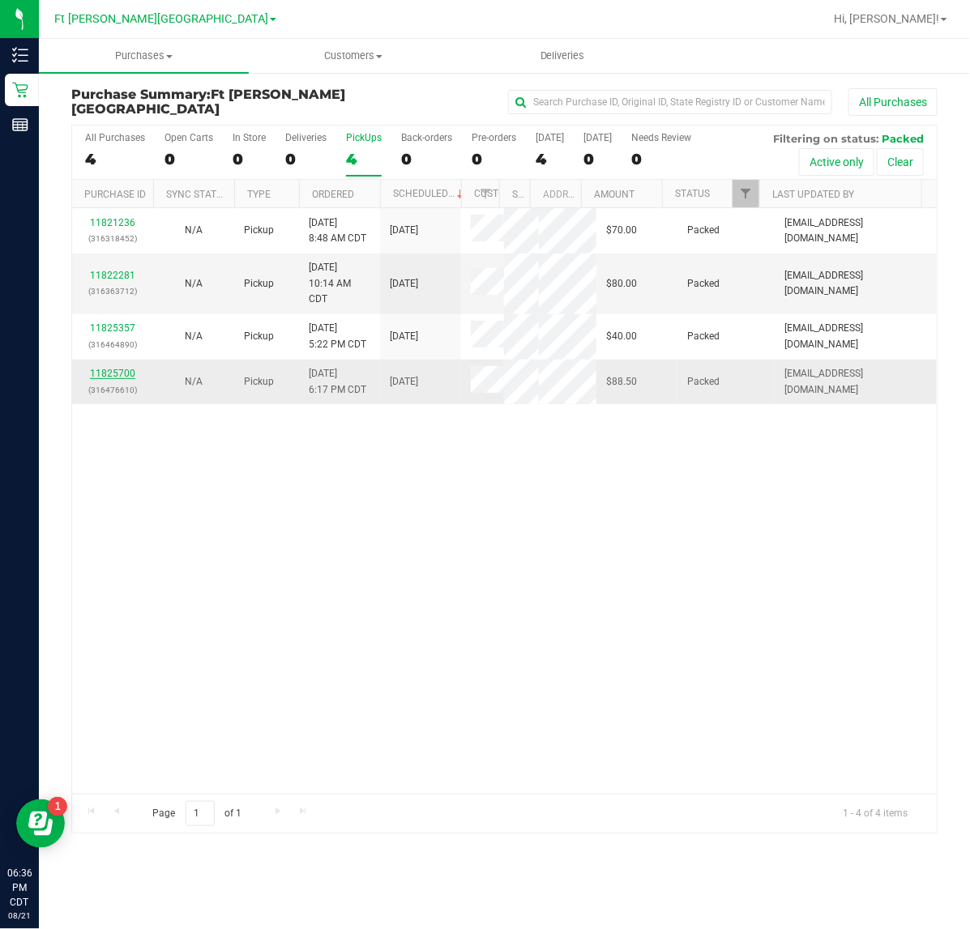
click at [120, 373] on link "11825700" at bounding box center [112, 373] width 45 height 11
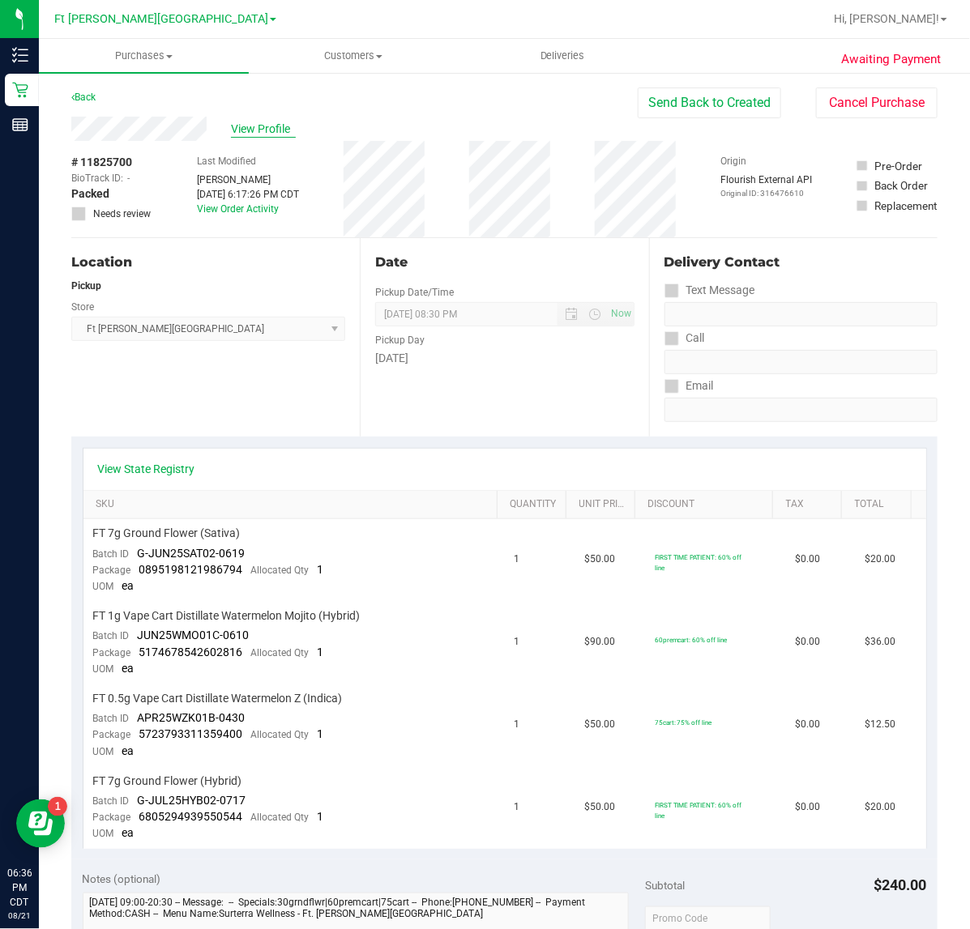
click at [275, 127] on span "View Profile" at bounding box center [263, 129] width 65 height 17
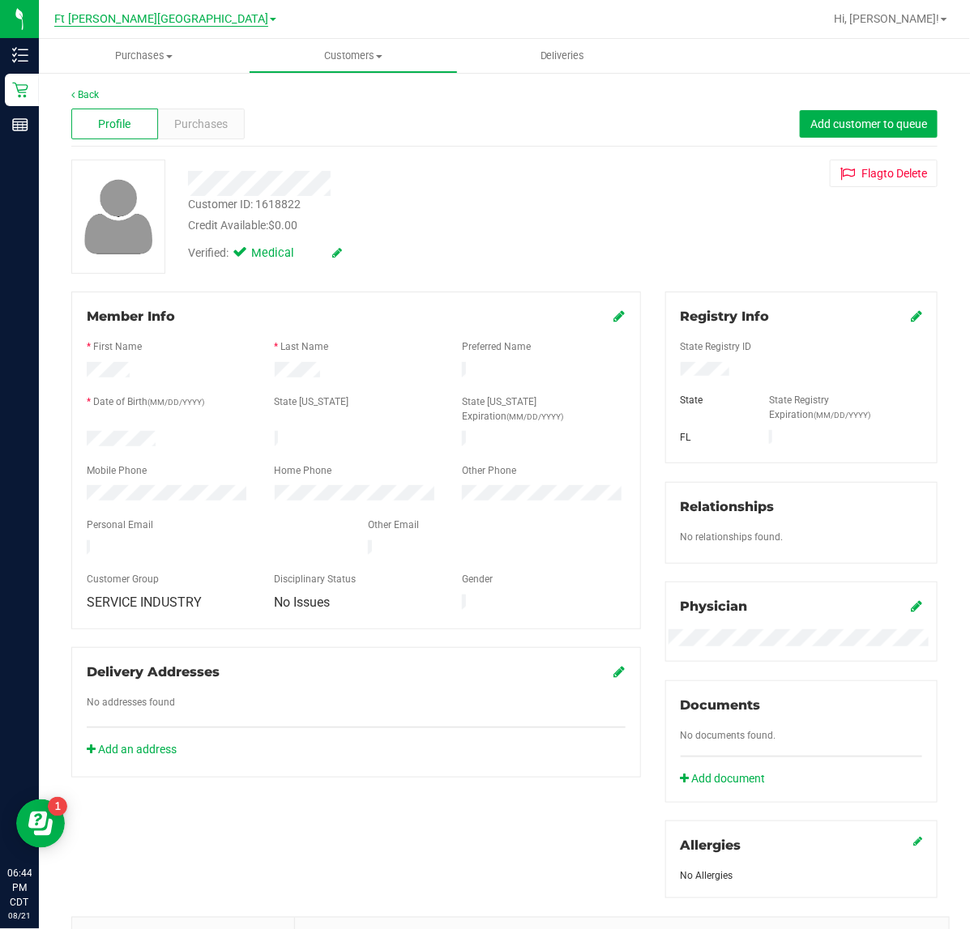
click at [181, 18] on span "Ft [PERSON_NAME][GEOGRAPHIC_DATA]" at bounding box center [161, 19] width 214 height 15
click at [136, 58] on link "Crestview WC" at bounding box center [165, 57] width 237 height 22
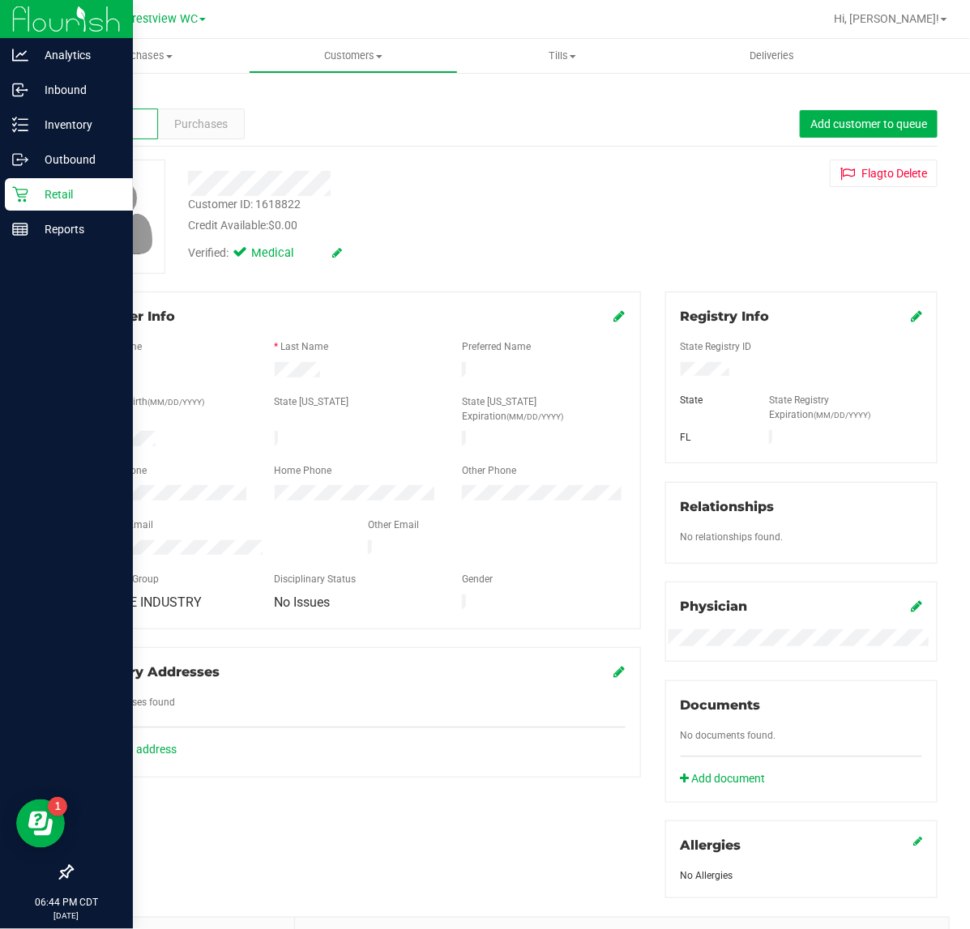
click at [21, 198] on icon at bounding box center [20, 194] width 16 height 16
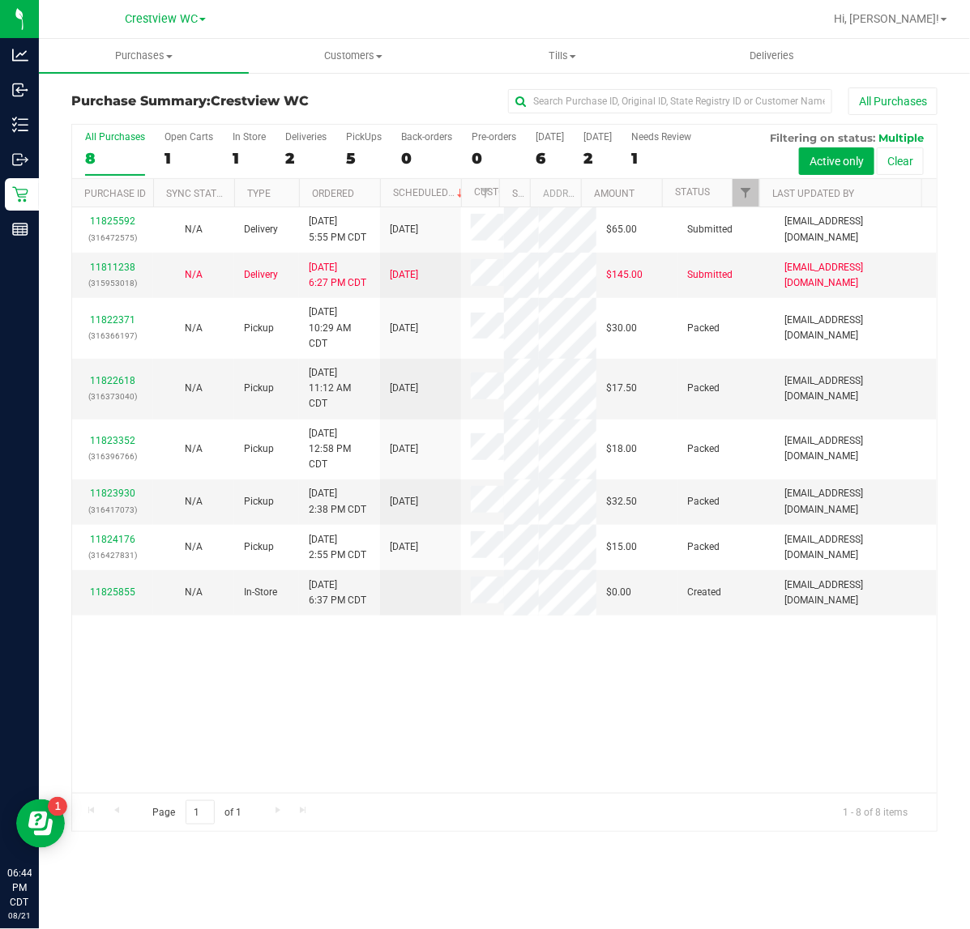
click at [356, 139] on div "PickUps" at bounding box center [364, 136] width 36 height 11
click at [0, 0] on input "PickUps 5" at bounding box center [0, 0] width 0 height 0
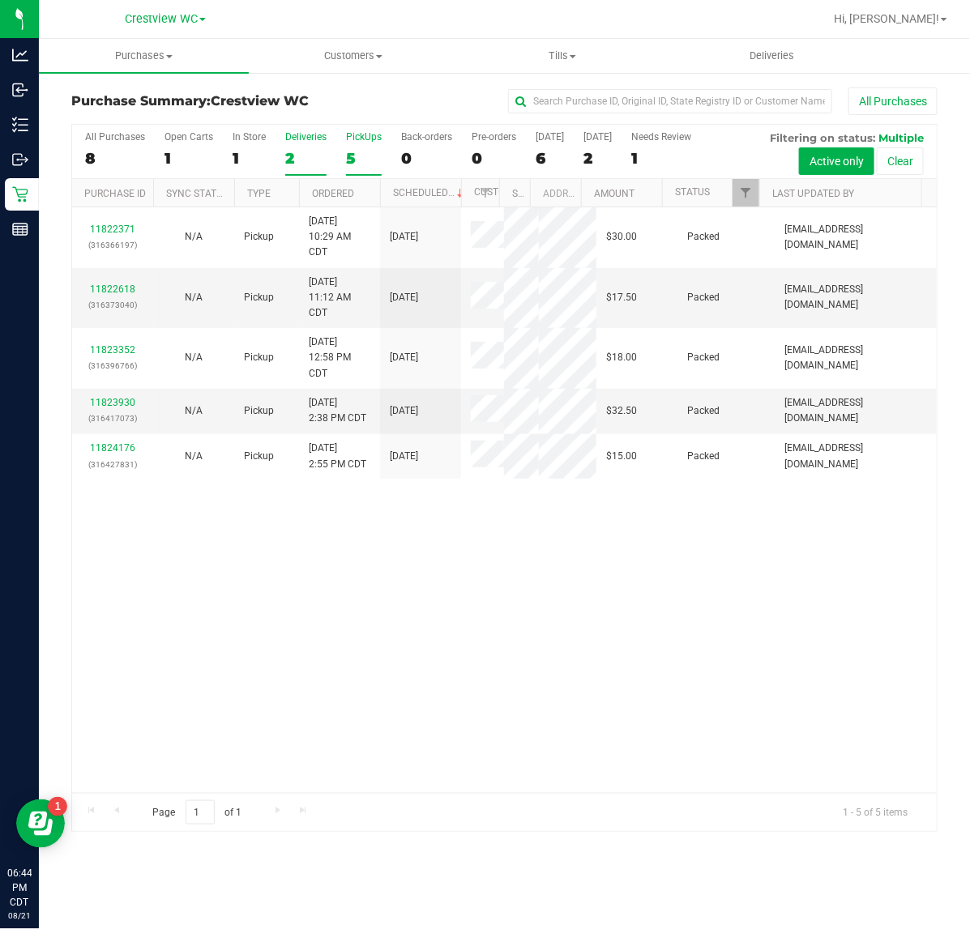
click at [290, 143] on label "Deliveries 2" at bounding box center [305, 153] width 41 height 45
click at [0, 0] on input "Deliveries 2" at bounding box center [0, 0] width 0 height 0
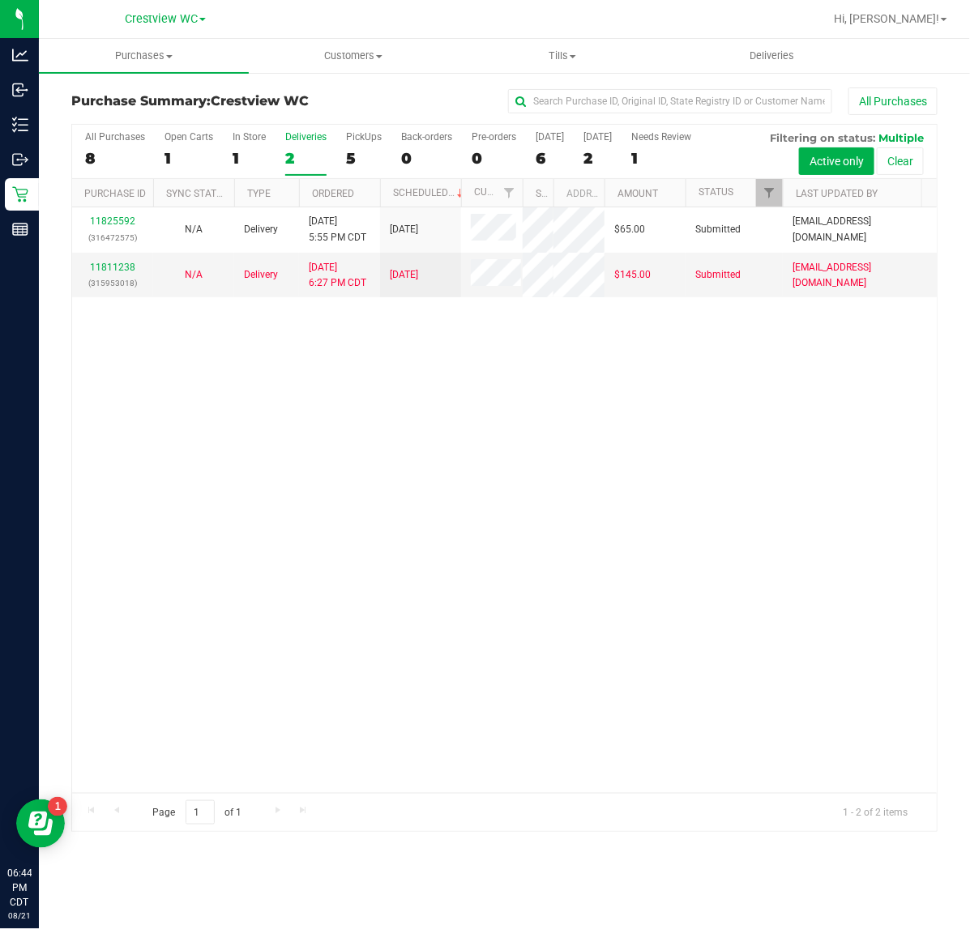
drag, startPoint x: 499, startPoint y: 189, endPoint x: 524, endPoint y: 186, distance: 25.2
click at [524, 186] on div "Purchase ID Sync Status Type Ordered Scheduled Customer State Registry ID Addre…" at bounding box center [497, 193] width 850 height 28
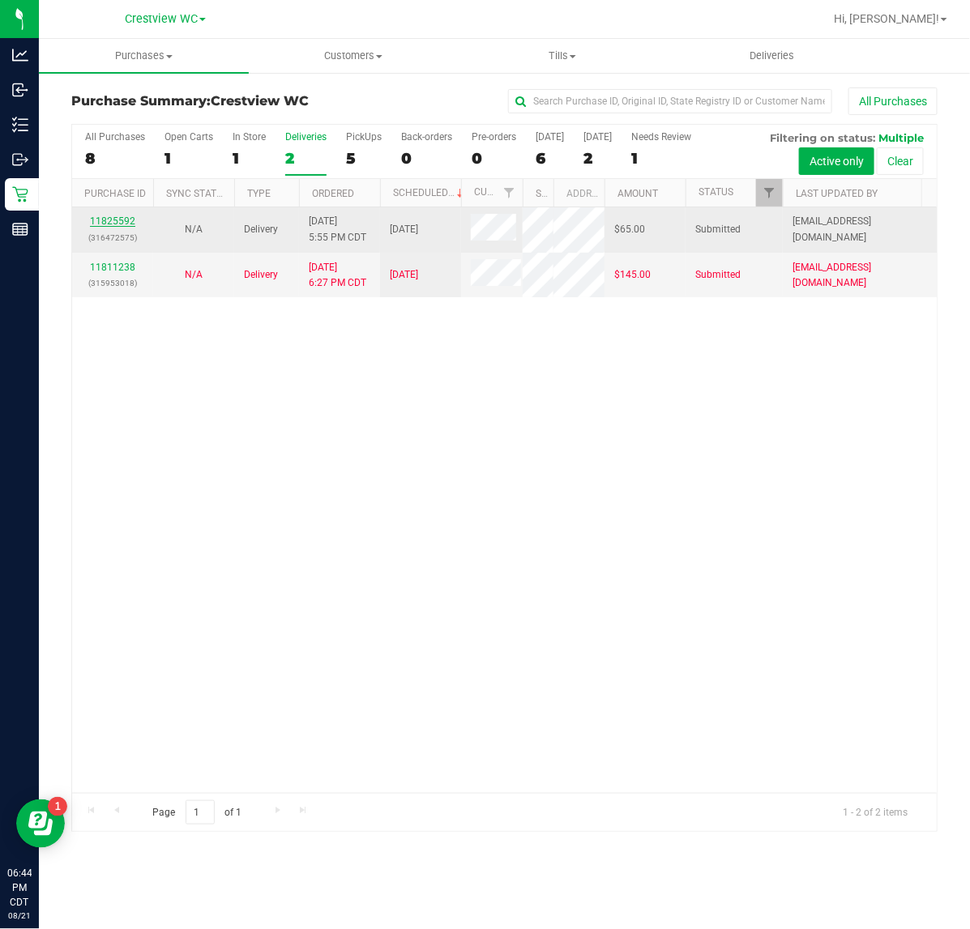
click at [128, 227] on link "11825592" at bounding box center [112, 220] width 45 height 11
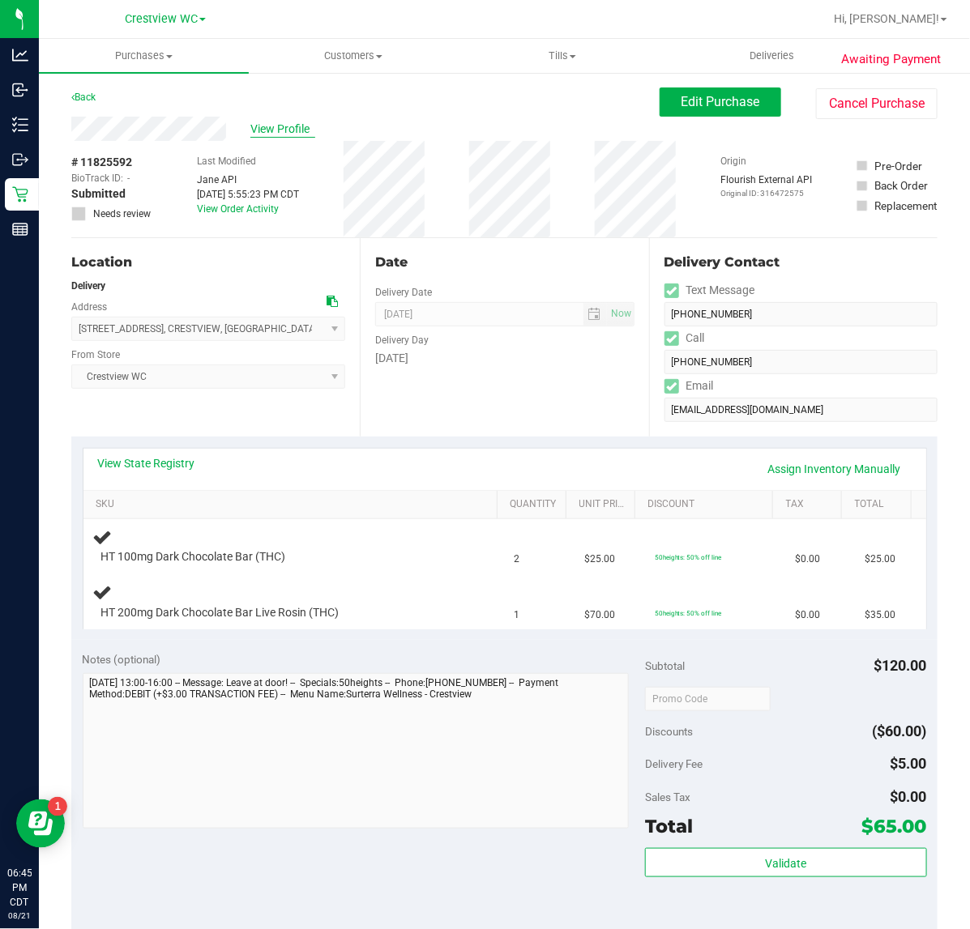
click at [265, 127] on span "View Profile" at bounding box center [282, 129] width 65 height 17
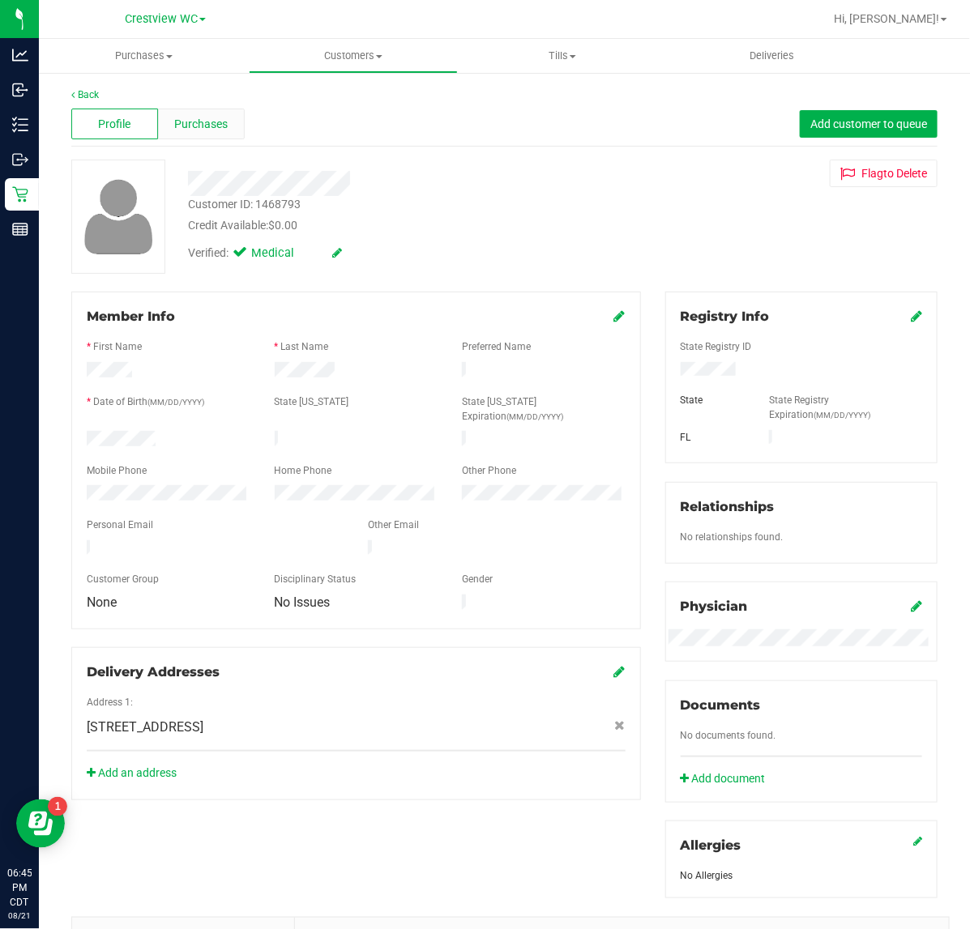
click at [193, 128] on span "Purchases" at bounding box center [200, 124] width 53 height 17
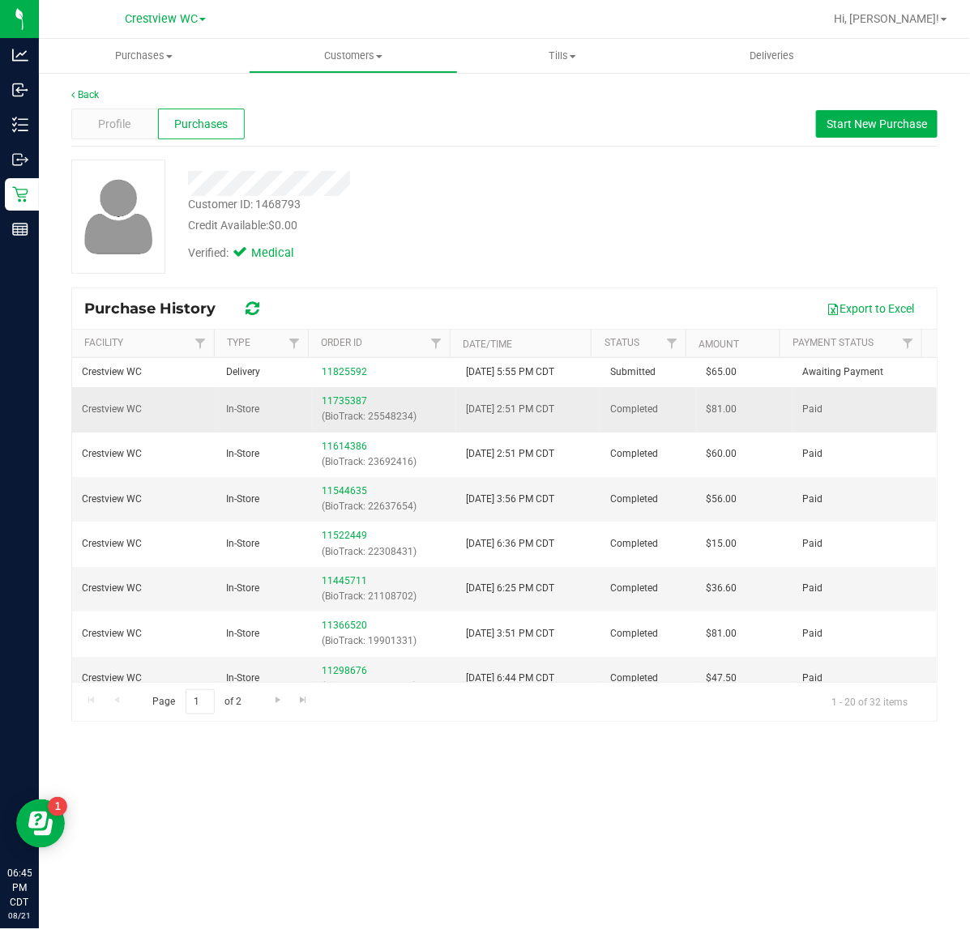
click at [245, 413] on span "In-Store" at bounding box center [242, 409] width 33 height 15
click at [341, 403] on link "11735387" at bounding box center [344, 400] width 45 height 11
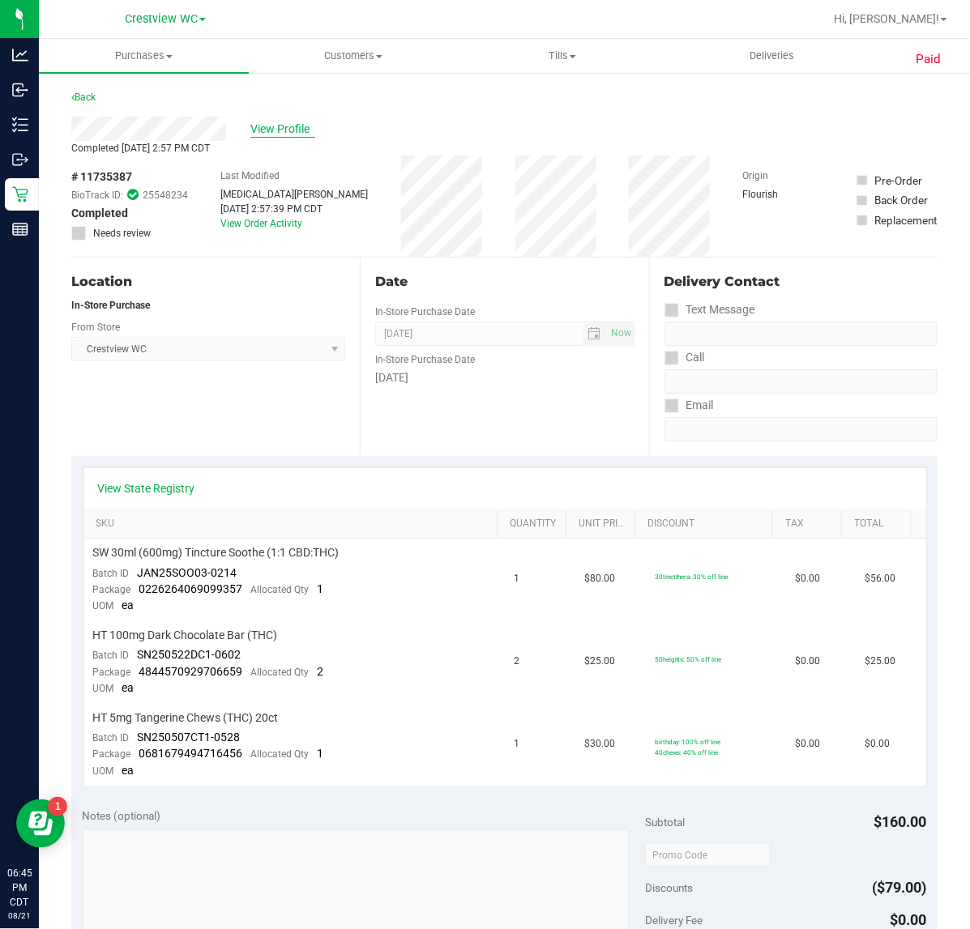
click at [284, 131] on span "View Profile" at bounding box center [282, 129] width 65 height 17
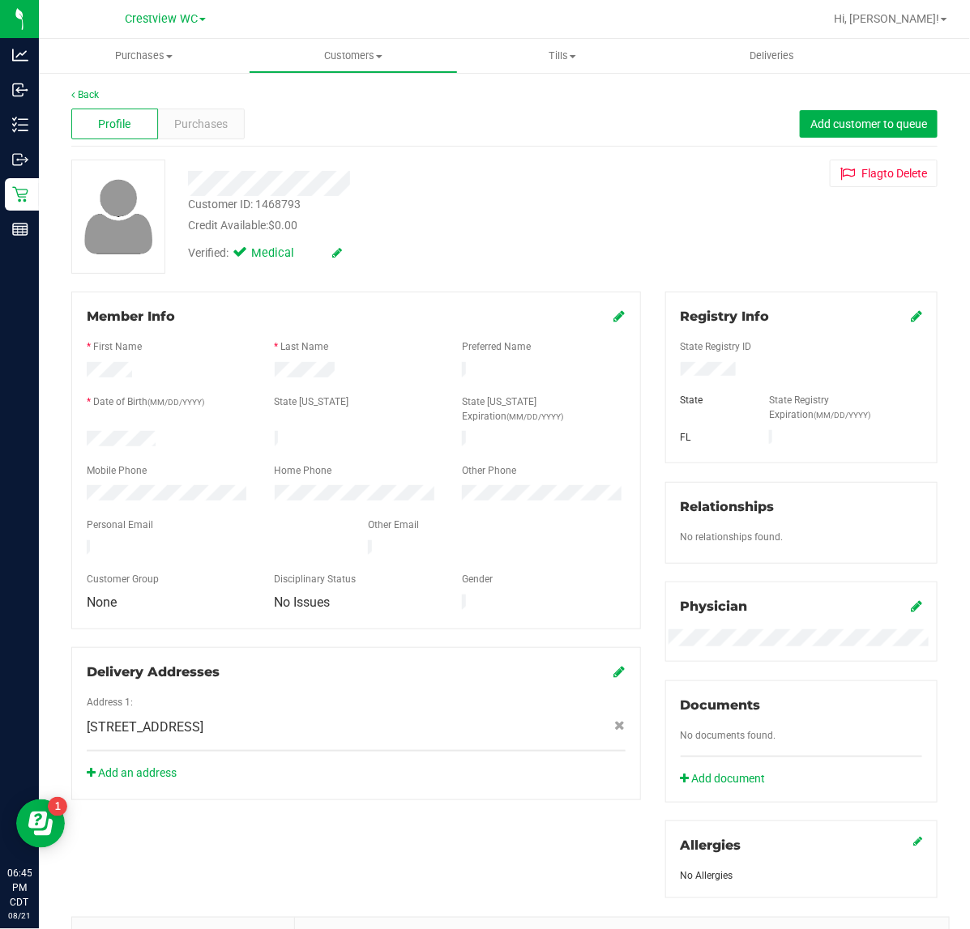
click at [175, 109] on div "Purchases" at bounding box center [201, 124] width 87 height 31
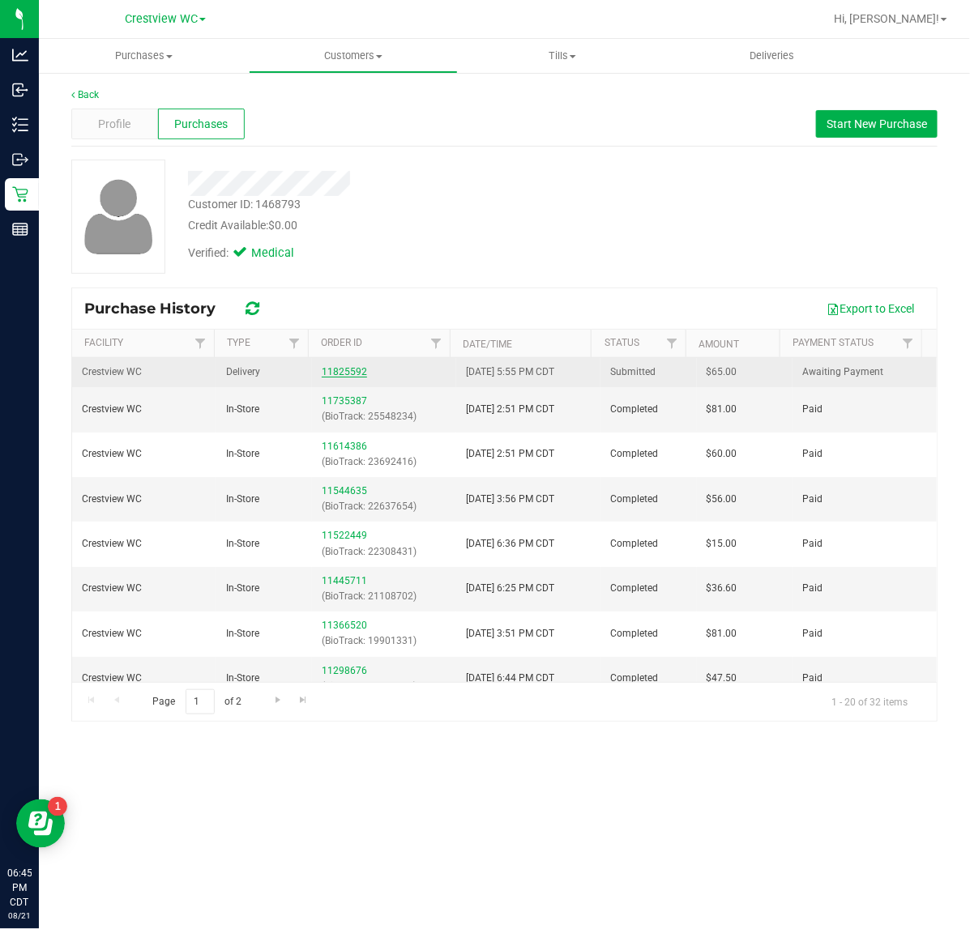
click at [349, 378] on link "11825592" at bounding box center [344, 371] width 45 height 11
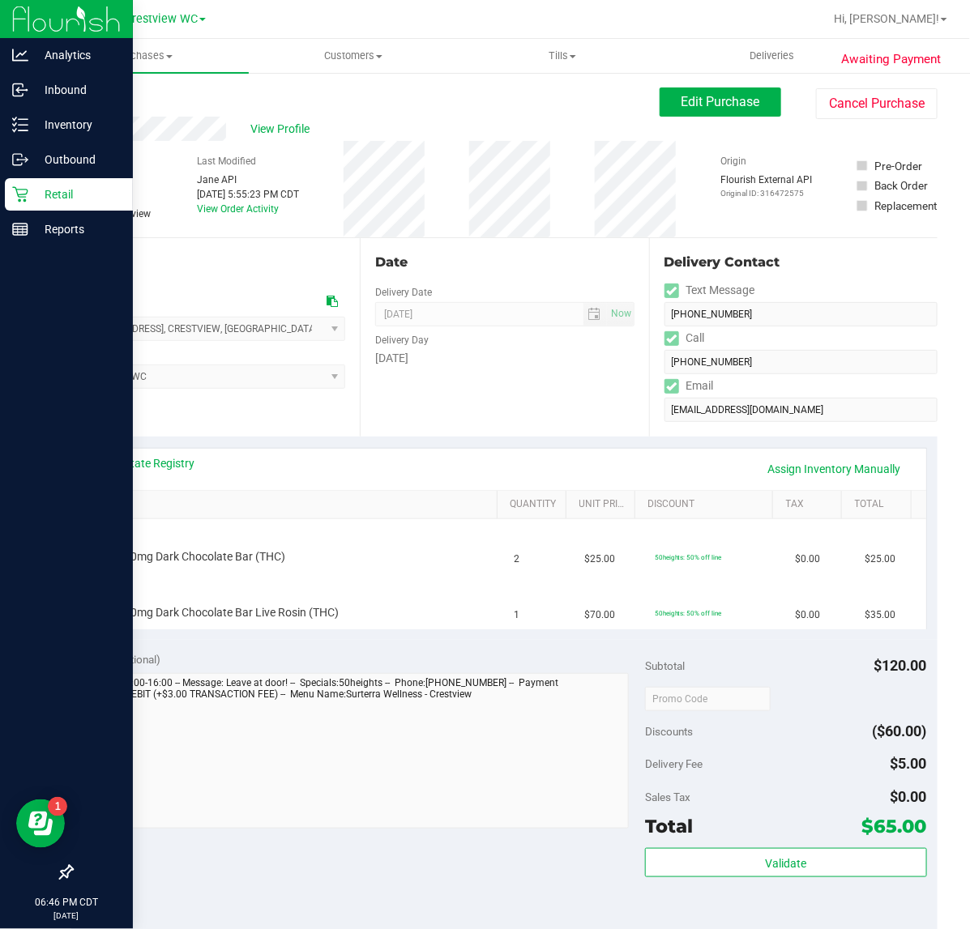
click at [29, 192] on p "Retail" at bounding box center [76, 194] width 97 height 19
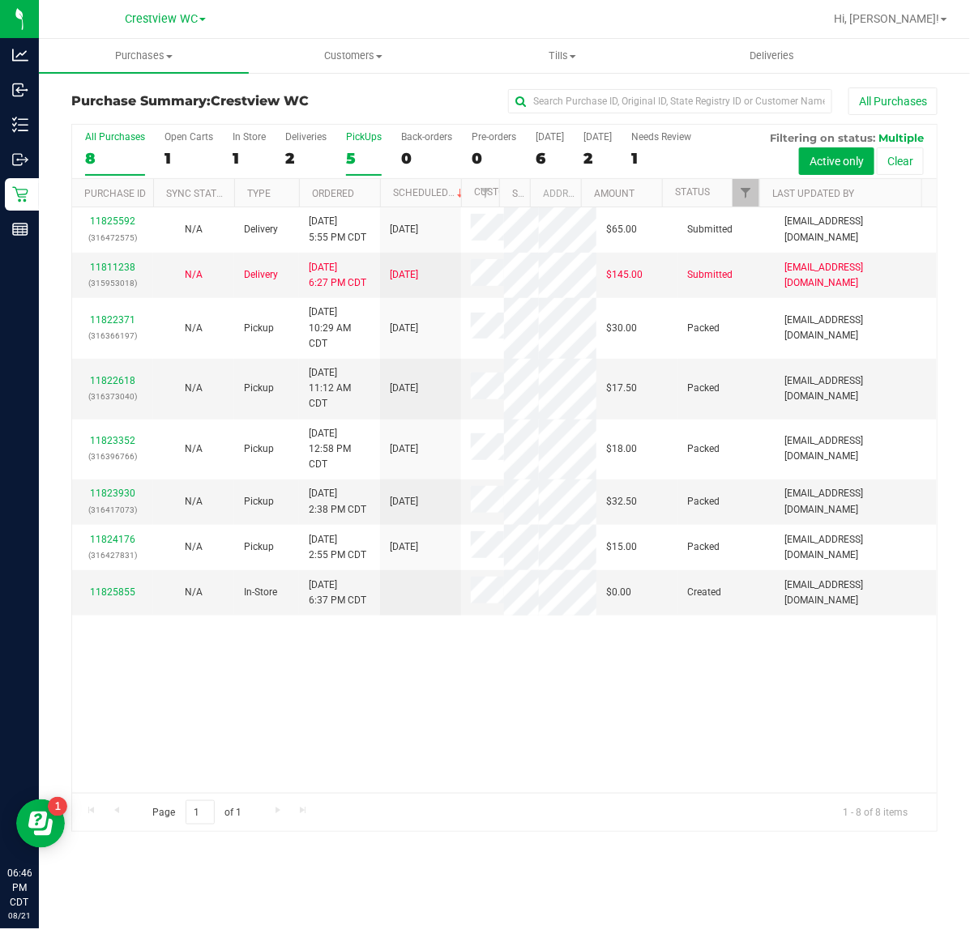
click at [357, 147] on label "PickUps 5" at bounding box center [364, 153] width 36 height 45
click at [0, 0] on input "PickUps 5" at bounding box center [0, 0] width 0 height 0
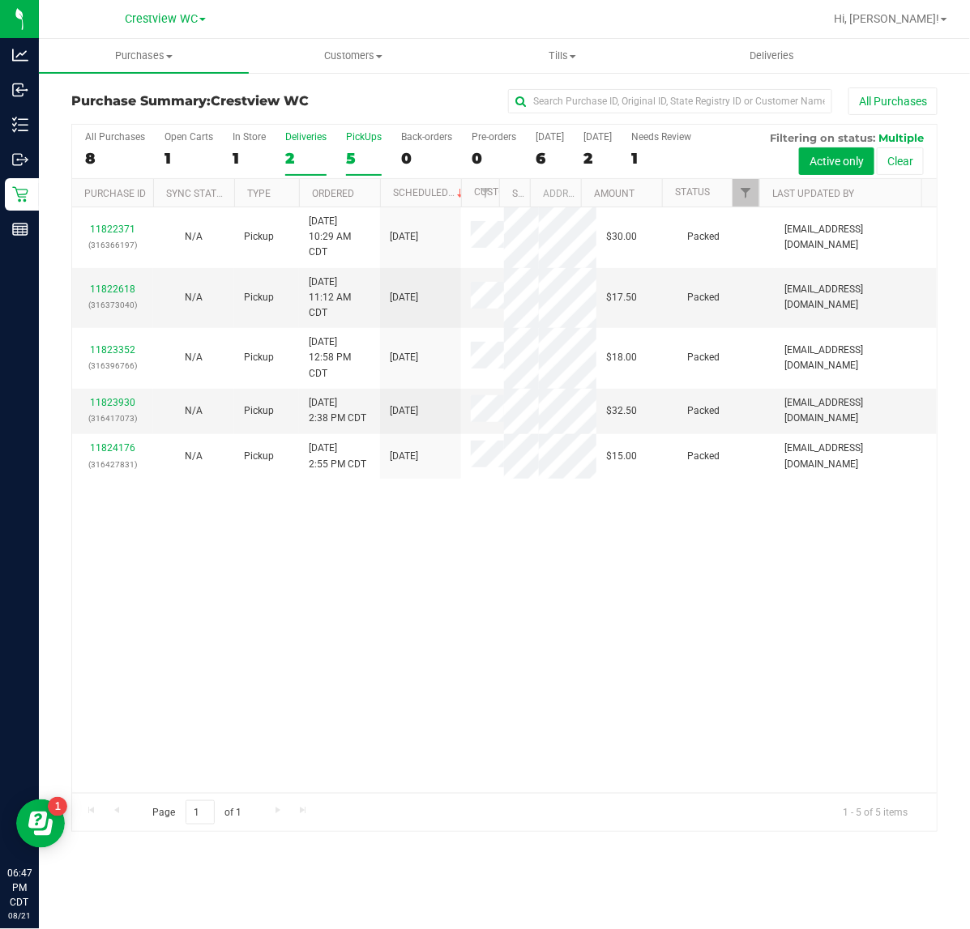
click at [289, 143] on label "Deliveries 2" at bounding box center [305, 153] width 41 height 45
click at [0, 0] on input "Deliveries 2" at bounding box center [0, 0] width 0 height 0
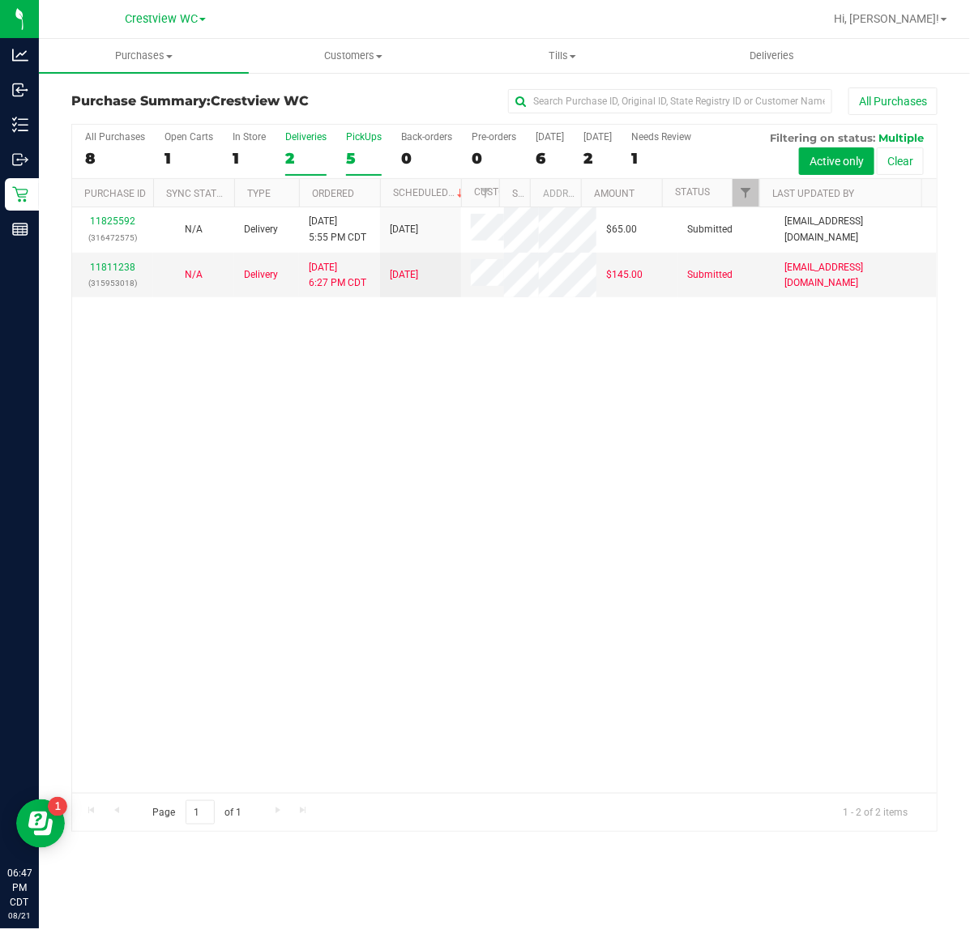
click at [377, 147] on label "PickUps 5" at bounding box center [364, 153] width 36 height 45
click at [0, 0] on input "PickUps 5" at bounding box center [0, 0] width 0 height 0
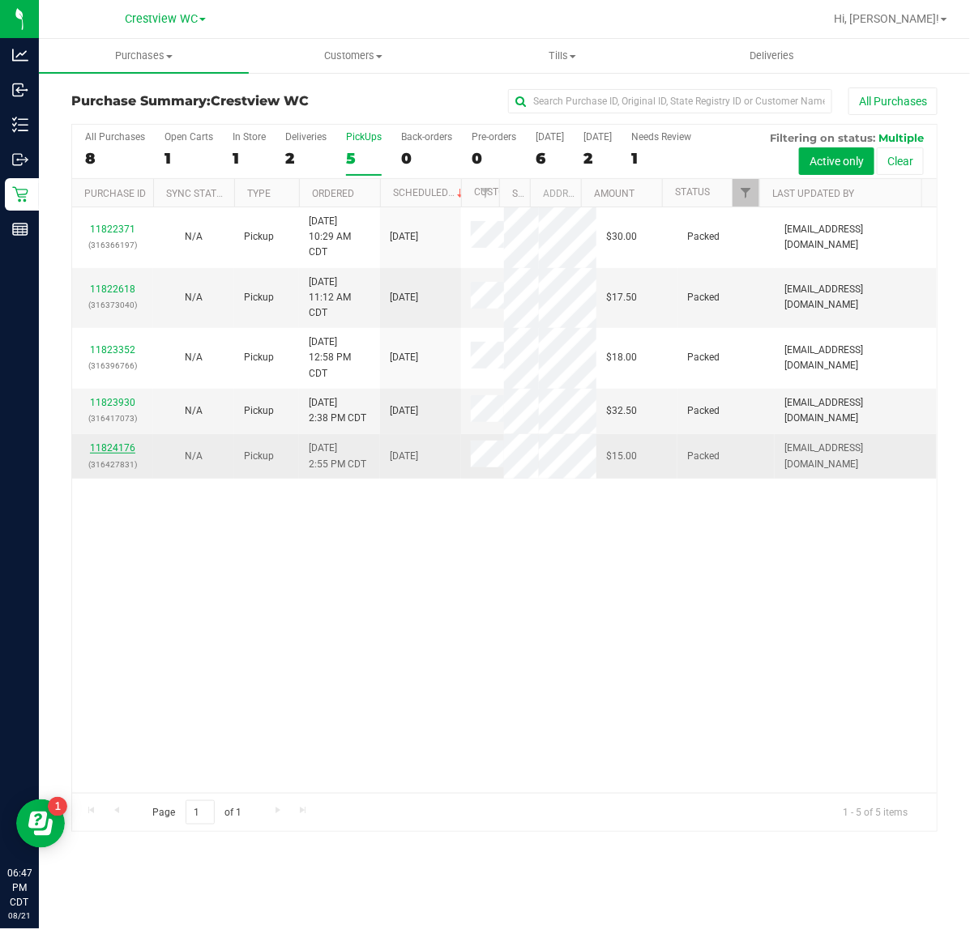
click at [122, 454] on link "11824176" at bounding box center [112, 447] width 45 height 11
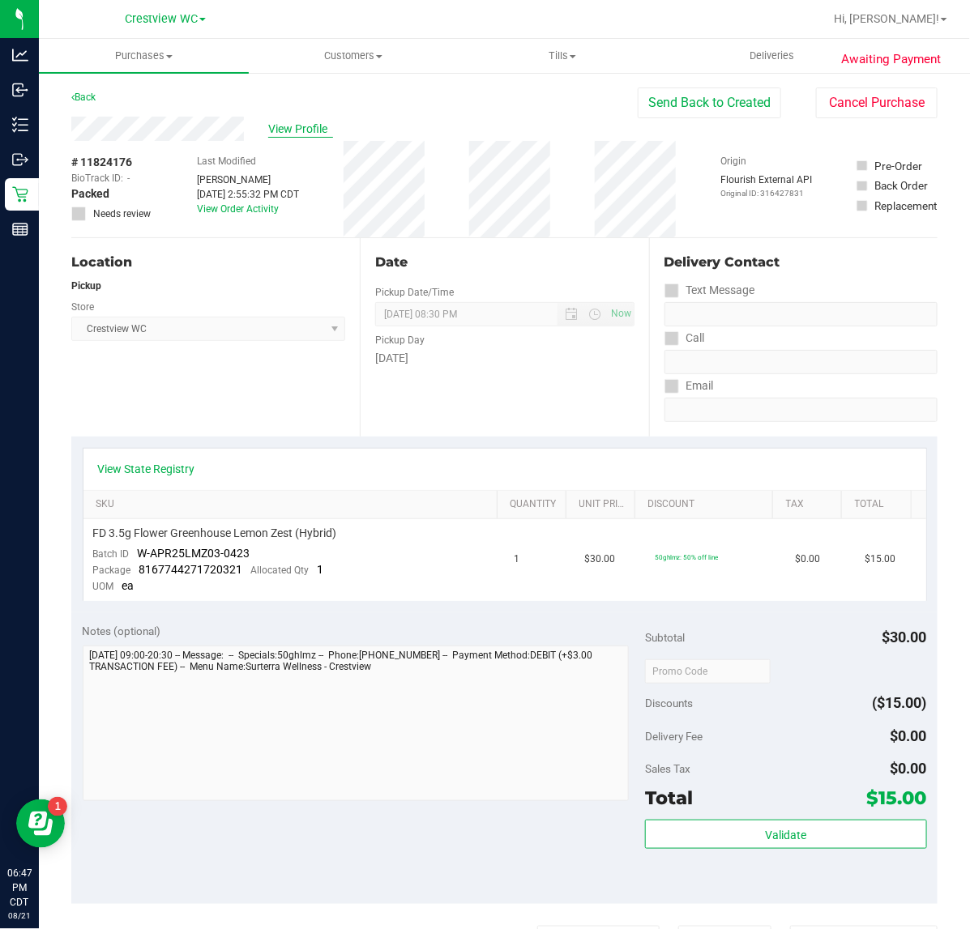
click at [292, 128] on span "View Profile" at bounding box center [300, 129] width 65 height 17
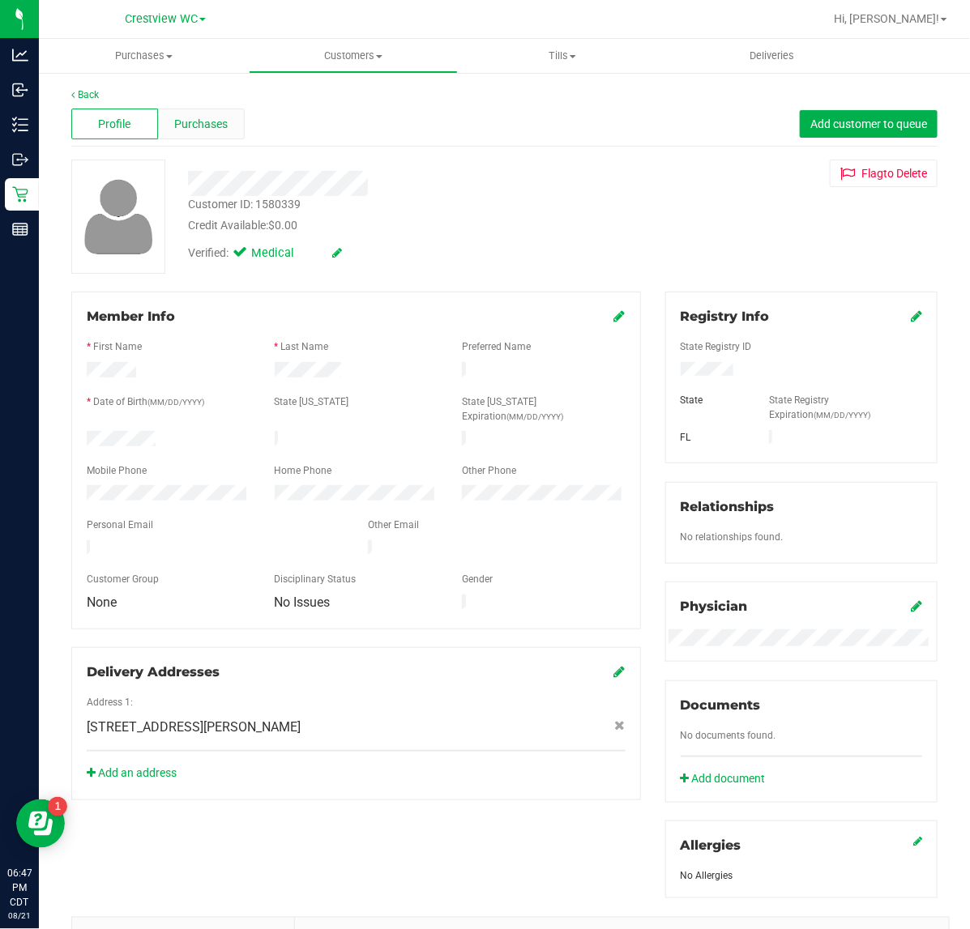
click at [192, 111] on div "Purchases" at bounding box center [201, 124] width 87 height 31
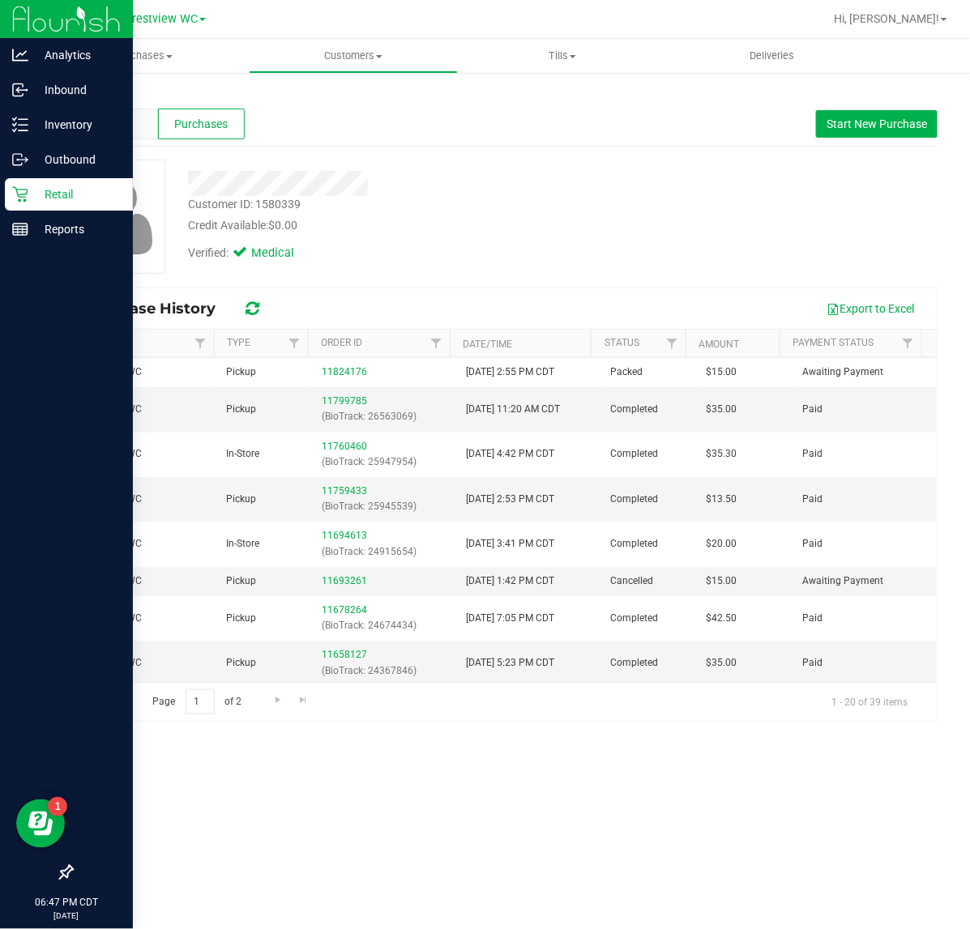
click at [17, 196] on icon at bounding box center [20, 194] width 16 height 16
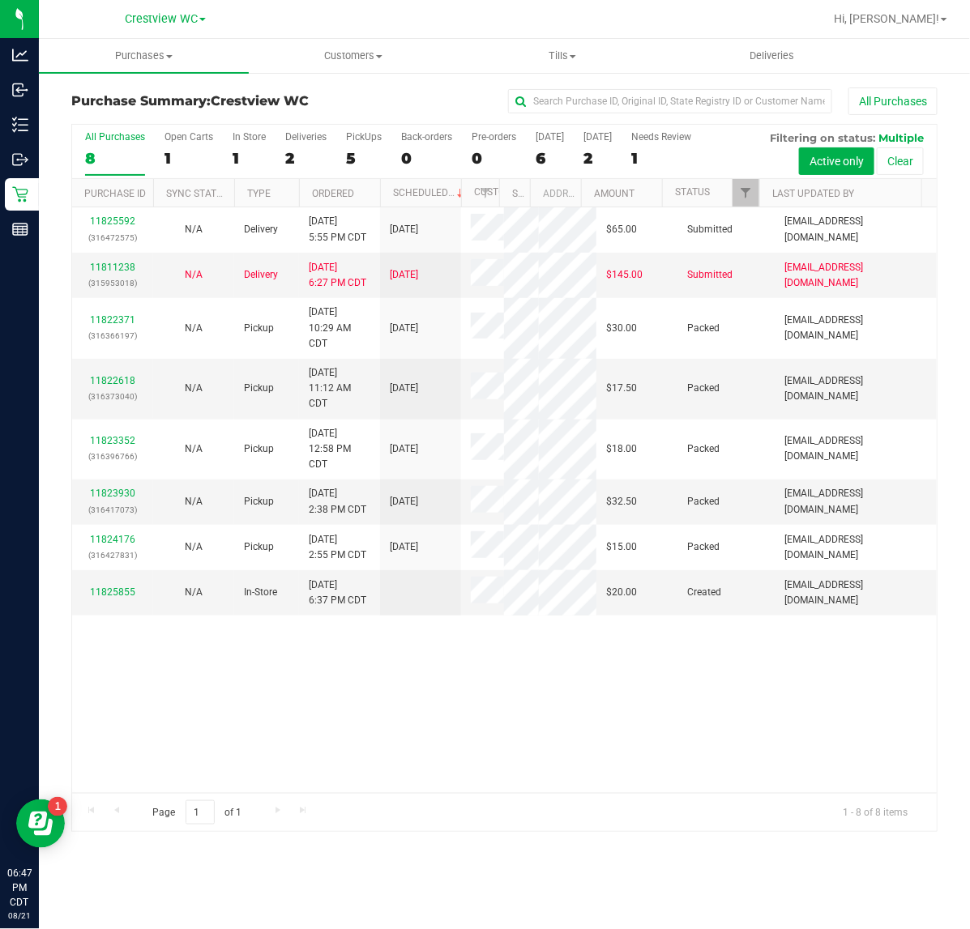
click at [355, 156] on div "5" at bounding box center [364, 158] width 36 height 19
click at [0, 0] on input "PickUps 5" at bounding box center [0, 0] width 0 height 0
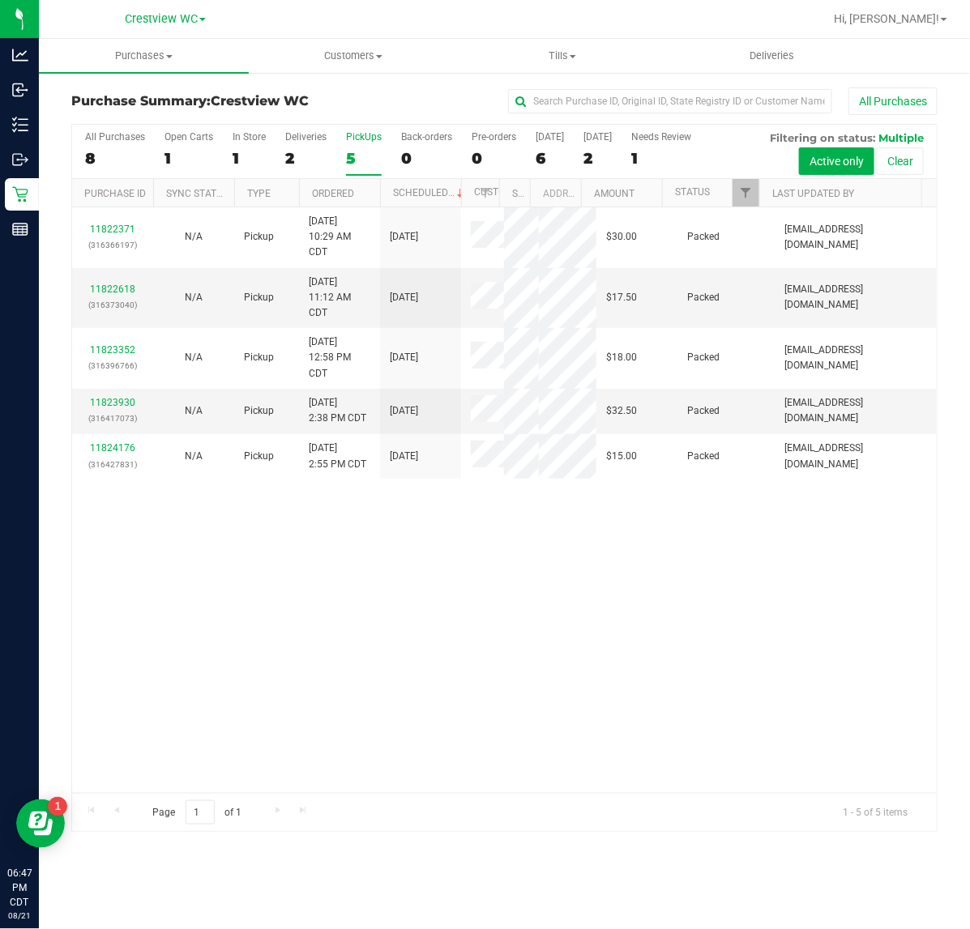
click at [335, 654] on div "11822371 (316366197) N/A Pickup [DATE] 10:29 AM CDT 8/21/2025 $30.00 Packed [EM…" at bounding box center [504, 500] width 864 height 586
click at [744, 189] on span "Filter" at bounding box center [745, 192] width 13 height 13
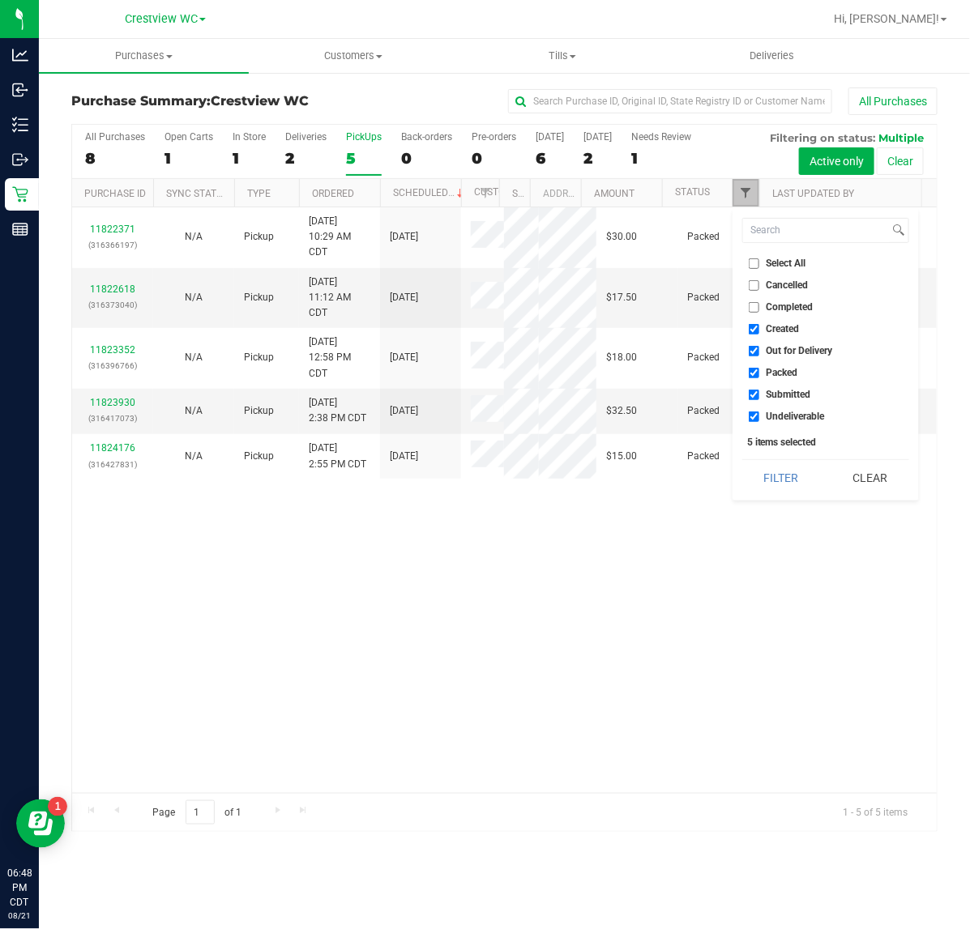
click at [740, 189] on span "Filter" at bounding box center [745, 192] width 13 height 13
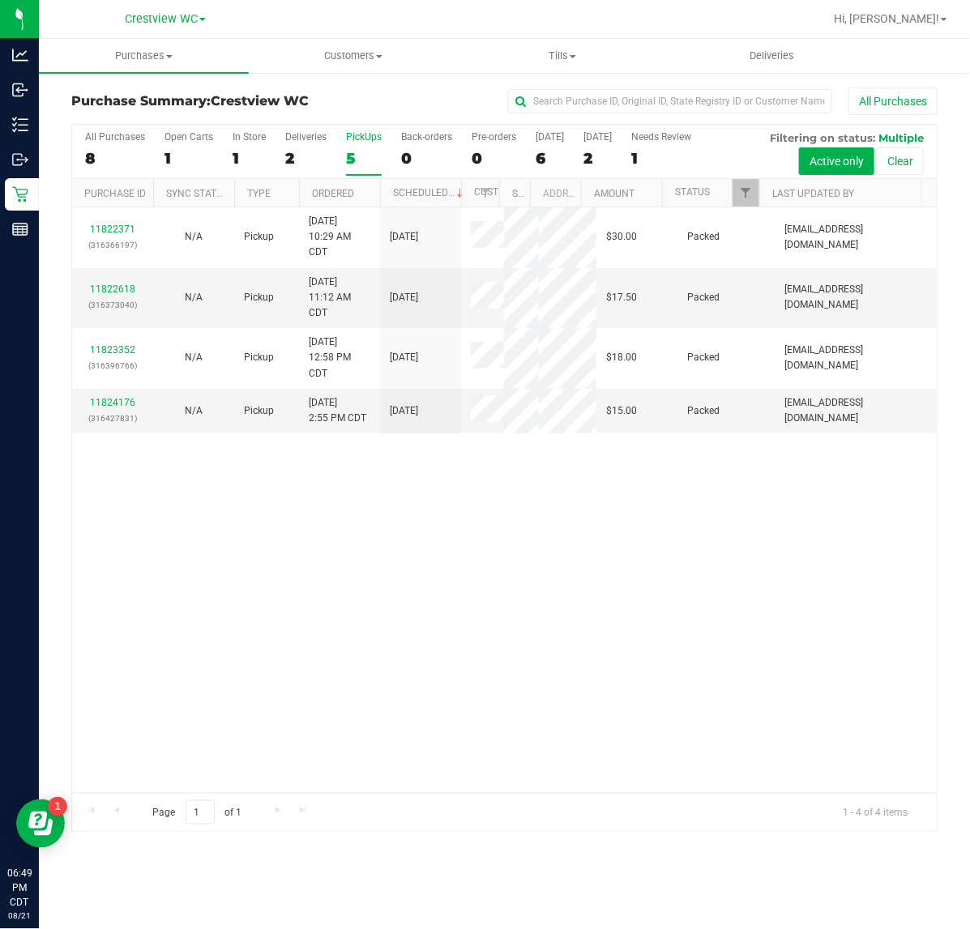
click at [349, 158] on div "5" at bounding box center [364, 158] width 36 height 19
click at [0, 0] on input "PickUps 5" at bounding box center [0, 0] width 0 height 0
click at [363, 154] on div "4" at bounding box center [364, 158] width 36 height 19
click at [0, 0] on input "PickUps 4" at bounding box center [0, 0] width 0 height 0
click at [365, 150] on div "4" at bounding box center [364, 158] width 36 height 19
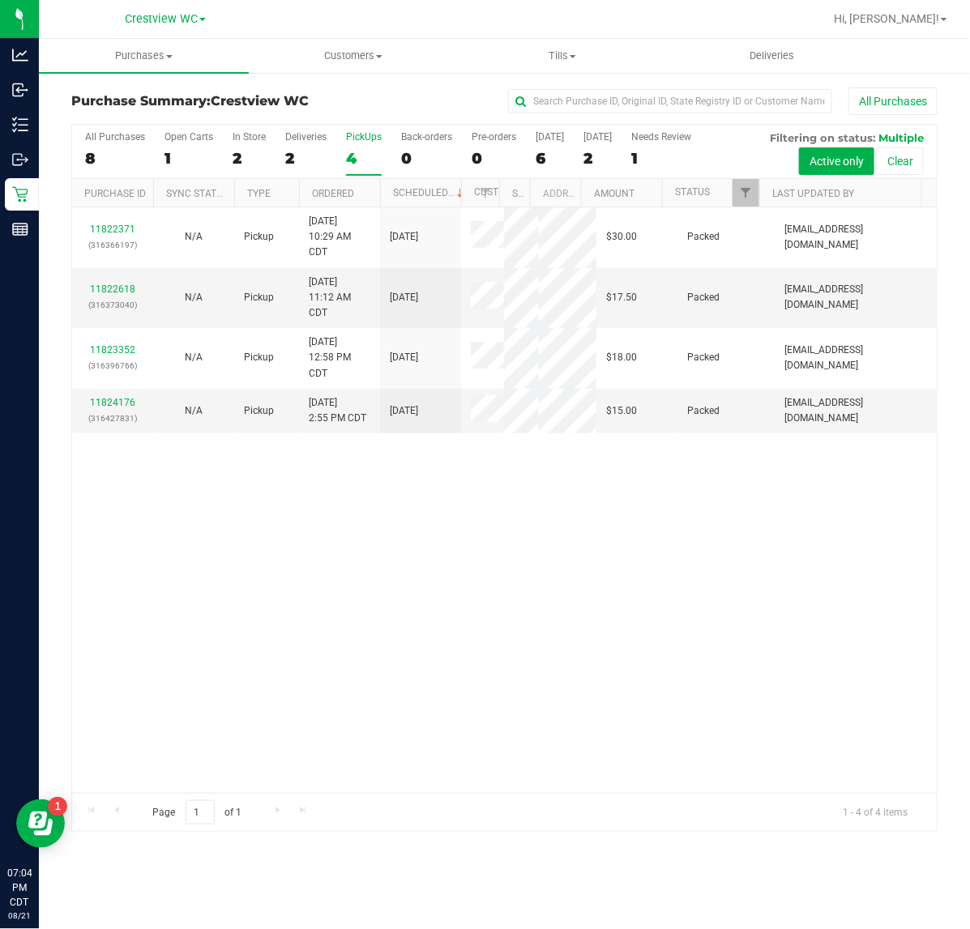
click at [0, 0] on input "PickUps 4" at bounding box center [0, 0] width 0 height 0
click at [292, 156] on div "2" at bounding box center [305, 158] width 41 height 19
click at [0, 0] on input "Deliveries 2" at bounding box center [0, 0] width 0 height 0
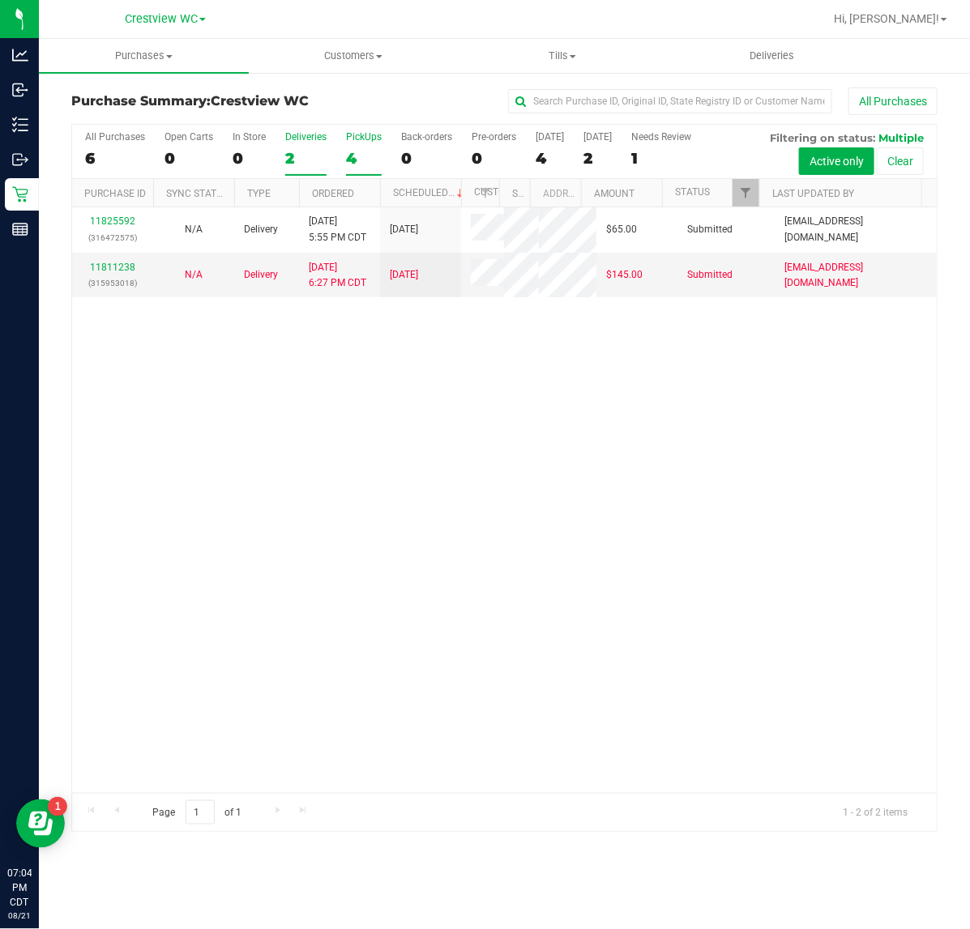
click at [353, 149] on div "4" at bounding box center [364, 158] width 36 height 19
click at [0, 0] on input "PickUps 4" at bounding box center [0, 0] width 0 height 0
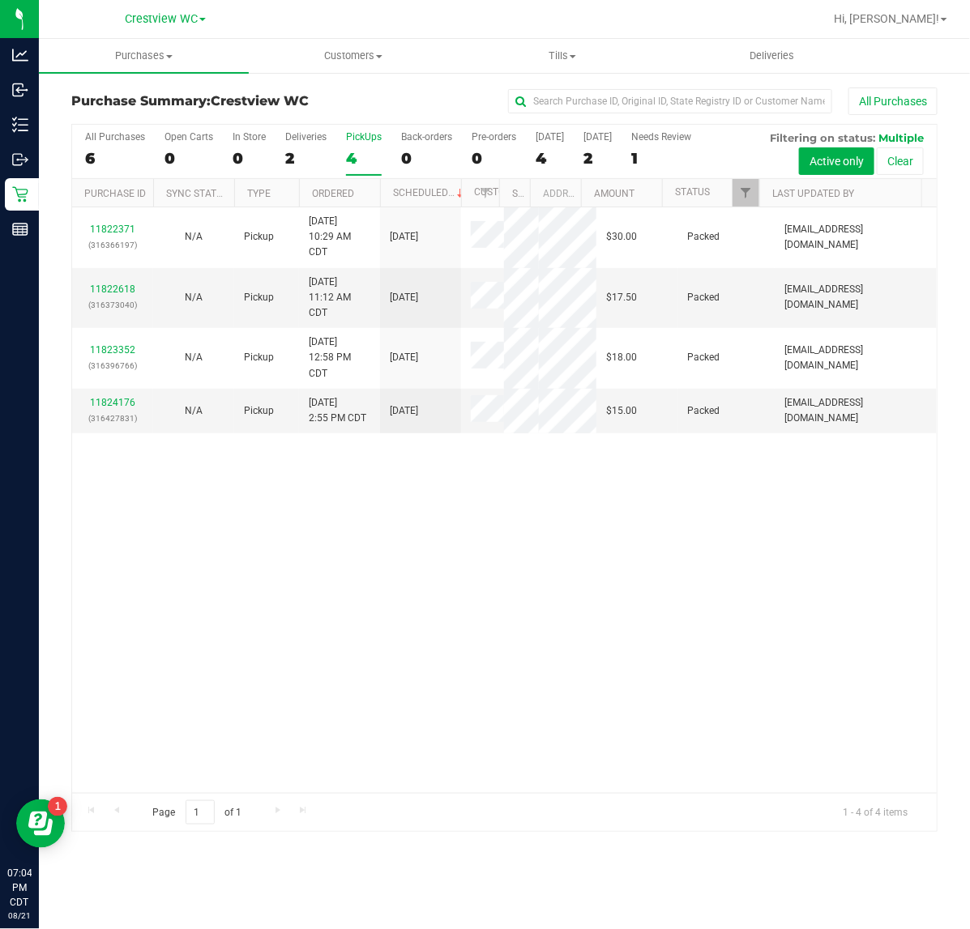
click at [375, 93] on div "All Purchases" at bounding box center [649, 101] width 578 height 28
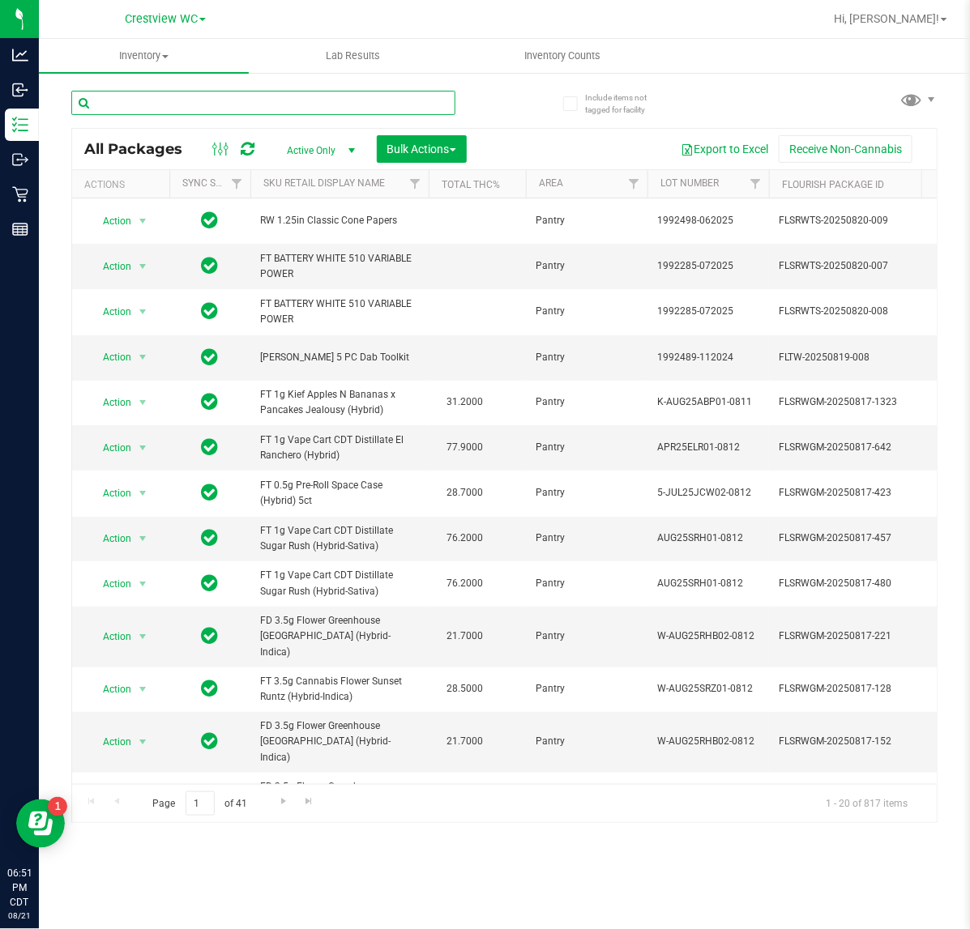
click at [196, 105] on input "text" at bounding box center [263, 103] width 384 height 24
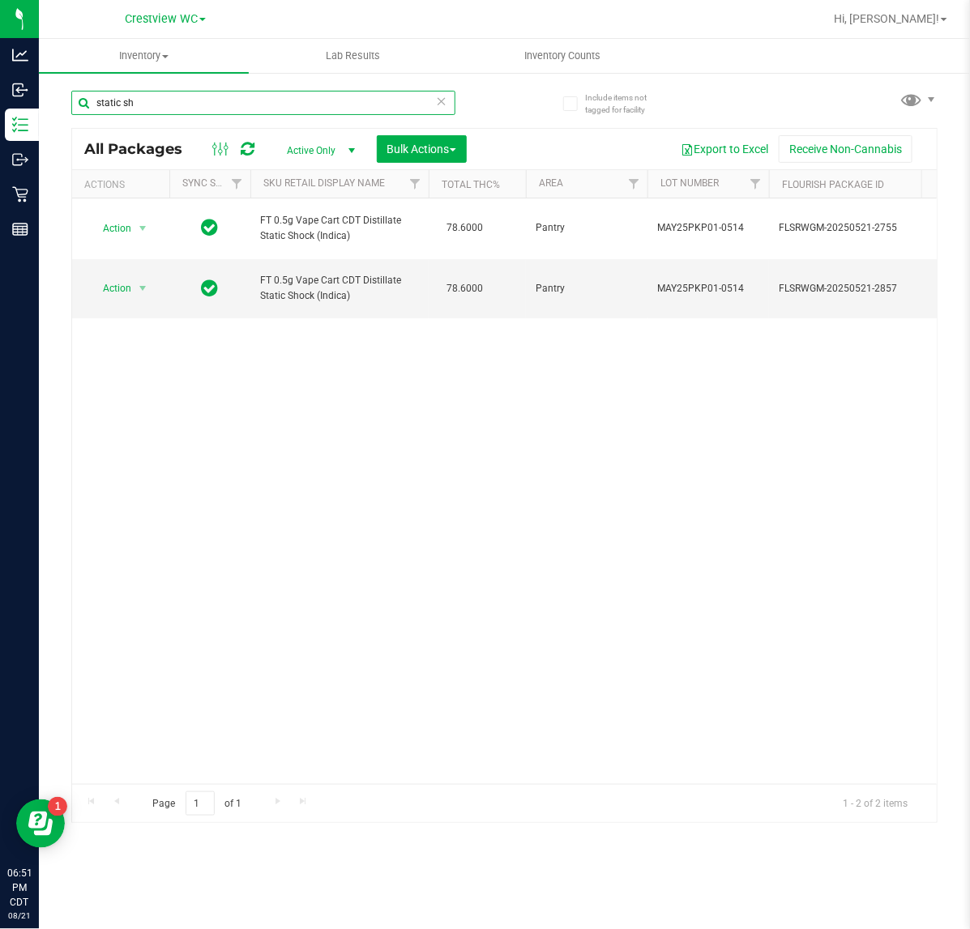
type input "static sh"
click at [626, 494] on div "Action Action Adjust qty Create package Edit attributes Global inventory Locate…" at bounding box center [504, 491] width 864 height 586
click at [614, 482] on div "Action Action Adjust qty Create package Edit attributes Global inventory Locate…" at bounding box center [504, 491] width 864 height 586
click at [132, 286] on span "Action" at bounding box center [120, 288] width 65 height 23
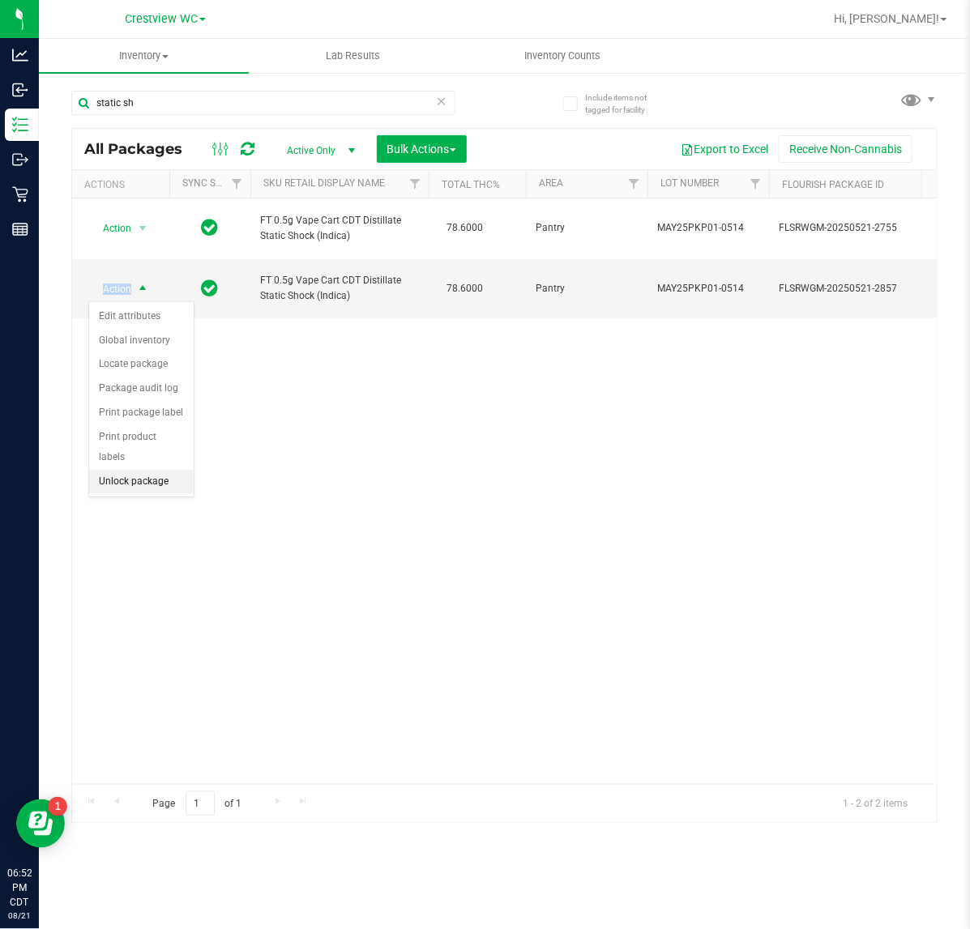
click at [160, 471] on li "Unlock package" at bounding box center [141, 482] width 105 height 24
